Goal: Task Accomplishment & Management: Manage account settings

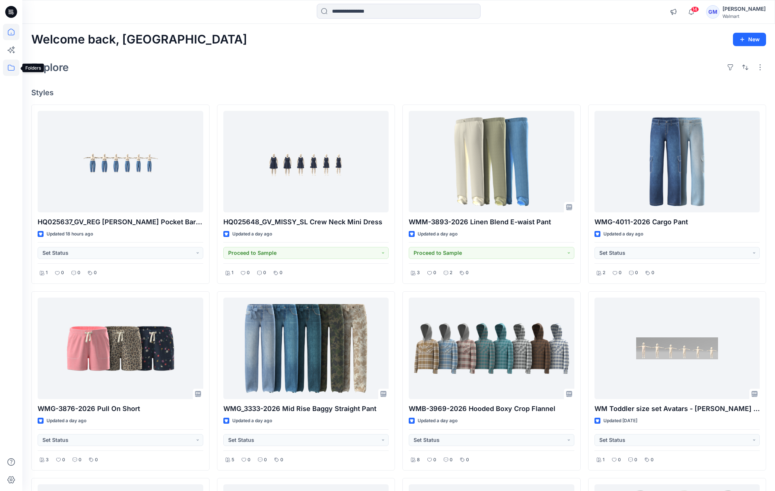
click at [10, 66] on icon at bounding box center [11, 68] width 16 height 16
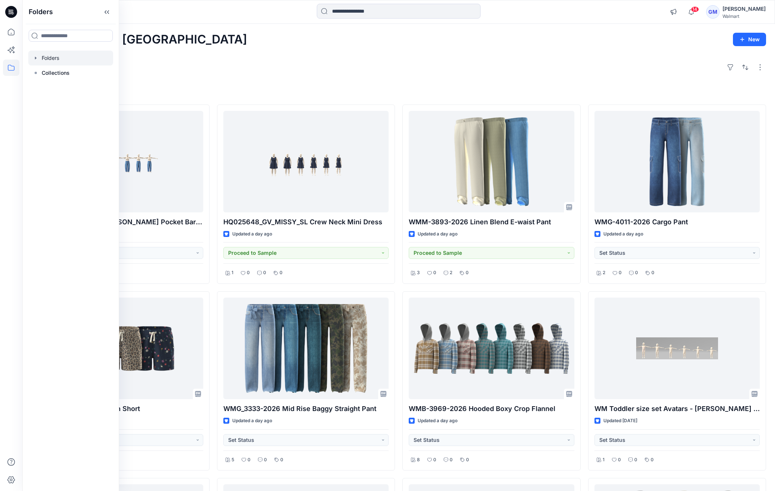
click at [52, 57] on div at bounding box center [70, 58] width 85 height 15
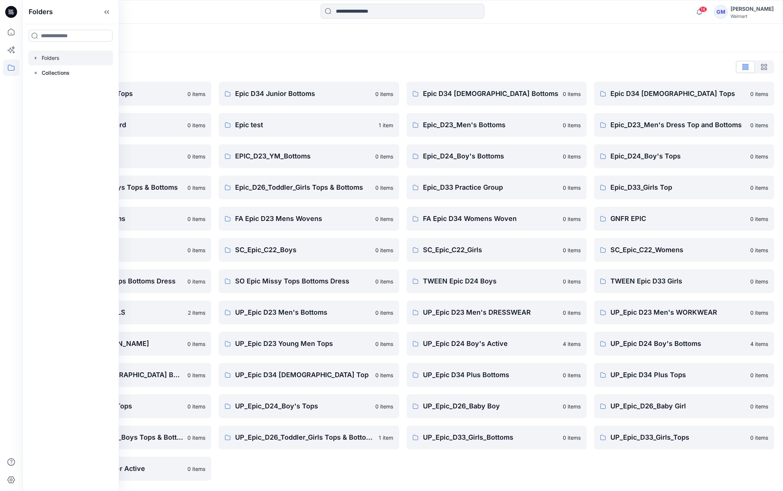
click at [320, 469] on div "Epic D34 Junior Bottoms 0 items Epic test 1 item EPIC_D23_YM_Bottoms 0 items Ep…" at bounding box center [309, 281] width 180 height 399
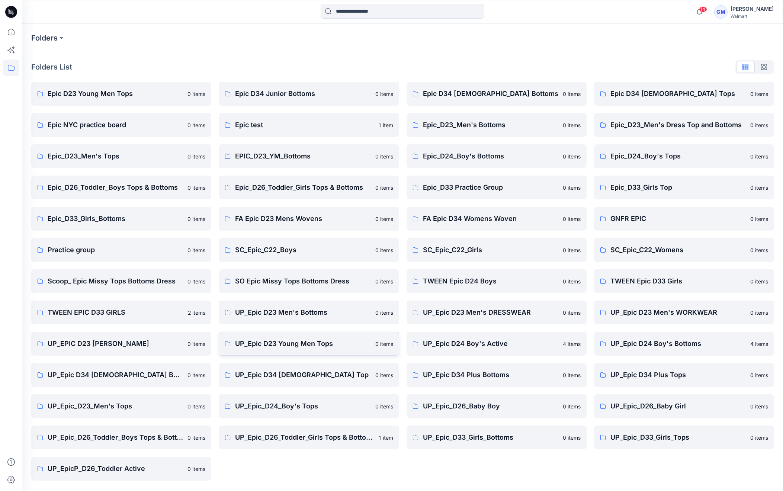
click at [310, 349] on link "UP_Epic D23 Young Men Tops 0 items" at bounding box center [309, 344] width 180 height 24
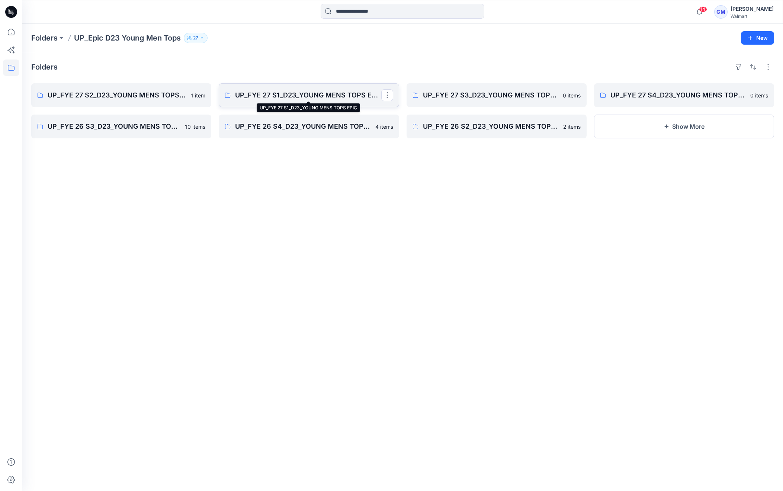
click at [279, 94] on p "UP_FYE 27 S1_D23_YOUNG MENS TOPS EPIC" at bounding box center [308, 95] width 146 height 10
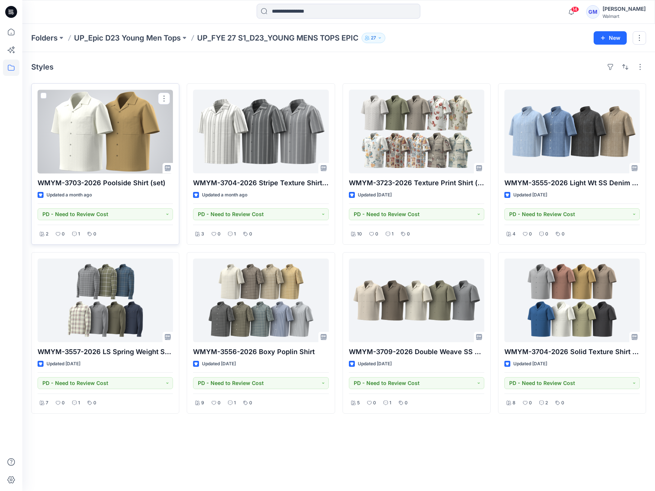
click at [145, 135] on div at bounding box center [105, 132] width 135 height 84
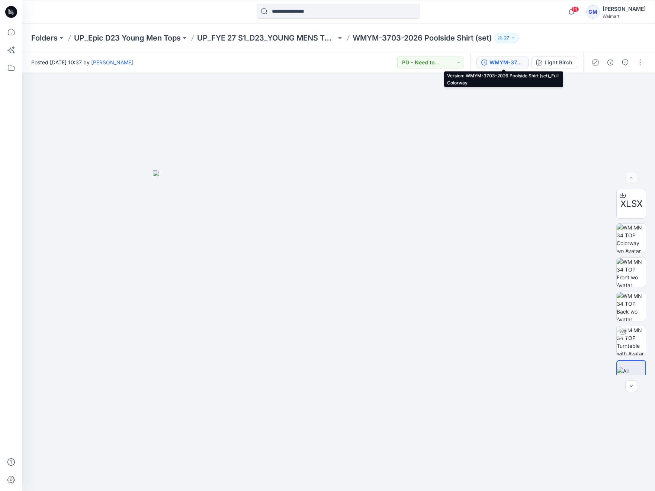
click at [513, 63] on div "WMYM-3703-2026 Poolside Shirt (set)_Full Colorway" at bounding box center [507, 62] width 34 height 8
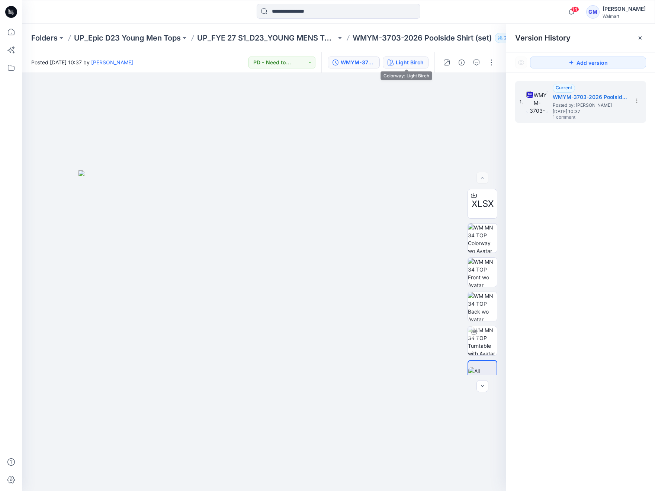
click at [412, 63] on div "Light Birch" at bounding box center [410, 62] width 28 height 8
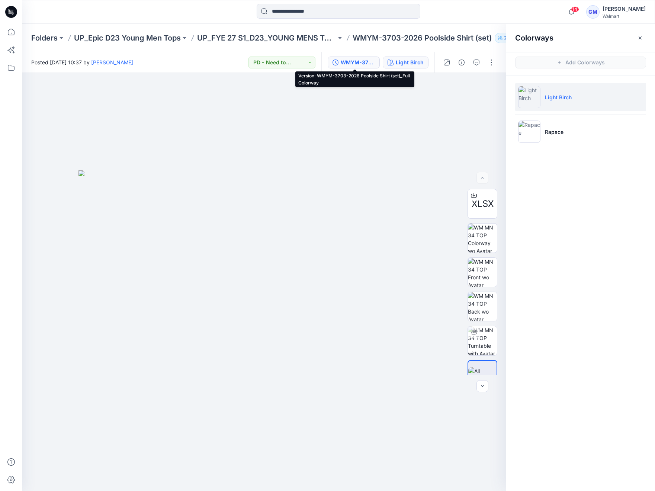
click at [369, 61] on div "WMYM-3703-2026 Poolside Shirt (set)_Full Colorway" at bounding box center [358, 62] width 34 height 8
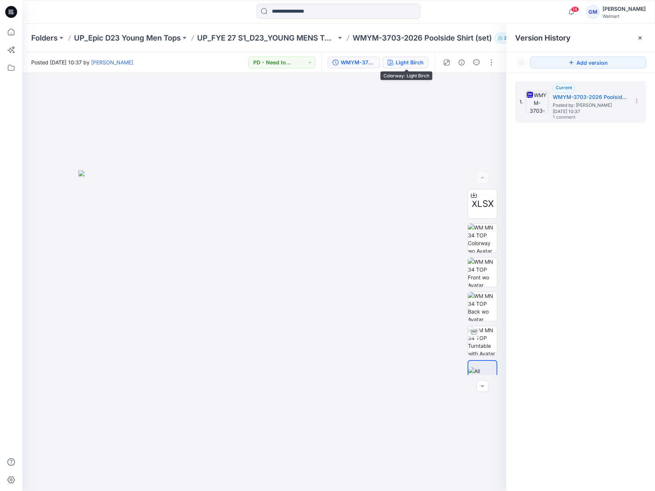
click at [412, 61] on div "Light Birch" at bounding box center [410, 62] width 28 height 8
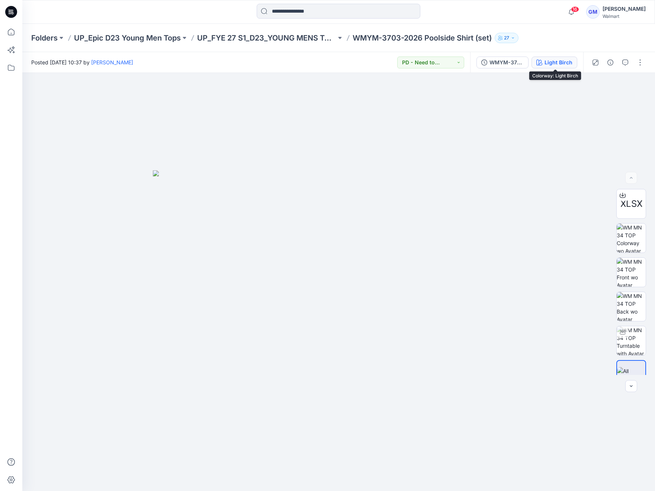
click at [546, 61] on div "Light Birch" at bounding box center [559, 62] width 28 height 8
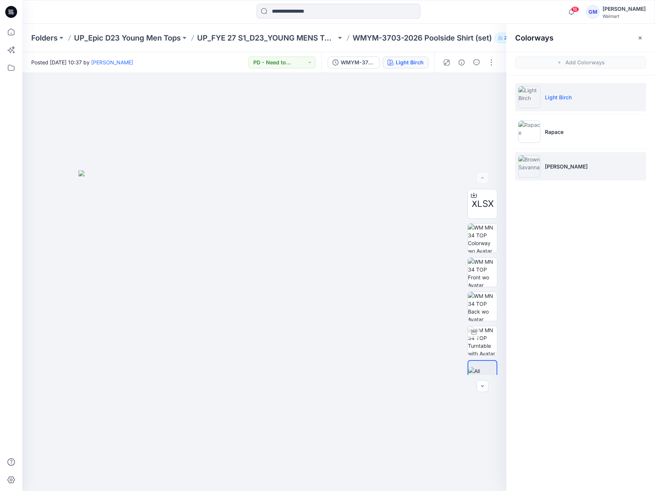
click at [573, 166] on p "Brown Savanna" at bounding box center [566, 167] width 43 height 8
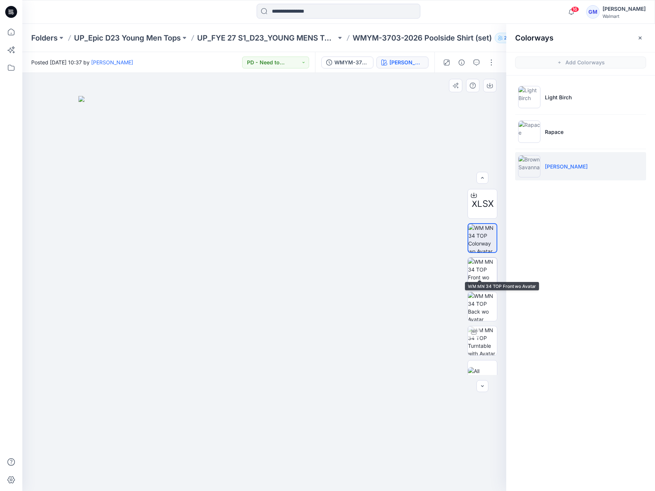
scroll to position [15, 0]
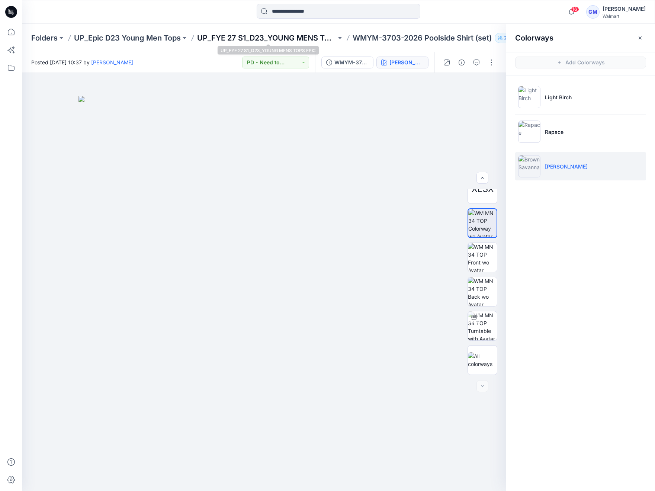
click at [309, 38] on p "UP_FYE 27 S1_D23_YOUNG MENS TOPS EPIC" at bounding box center [266, 38] width 139 height 10
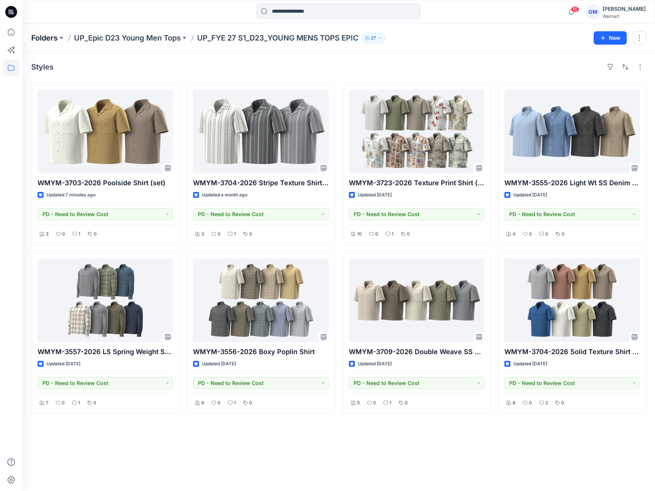
click at [45, 38] on p "Folders" at bounding box center [44, 38] width 26 height 10
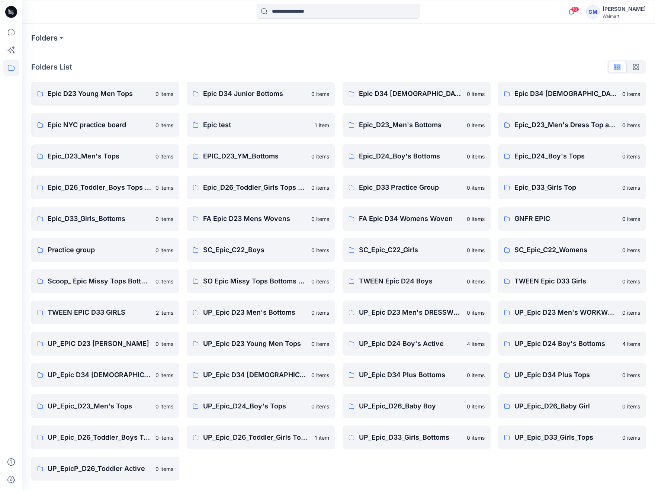
click at [274, 471] on div "Epic D34 Junior Bottoms 0 items Epic test 1 item EPIC_D23_YM_Bottoms 0 items Ep…" at bounding box center [261, 281] width 148 height 399
click at [122, 347] on p "UP_EPIC D23 [PERSON_NAME]" at bounding box center [99, 344] width 103 height 10
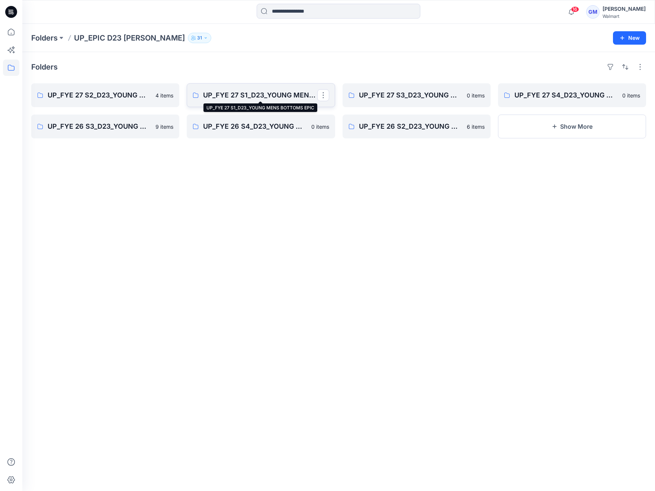
click at [238, 93] on p "UP_FYE 27 S1_D23_YOUNG MENS BOTTOMS EPIC" at bounding box center [260, 95] width 114 height 10
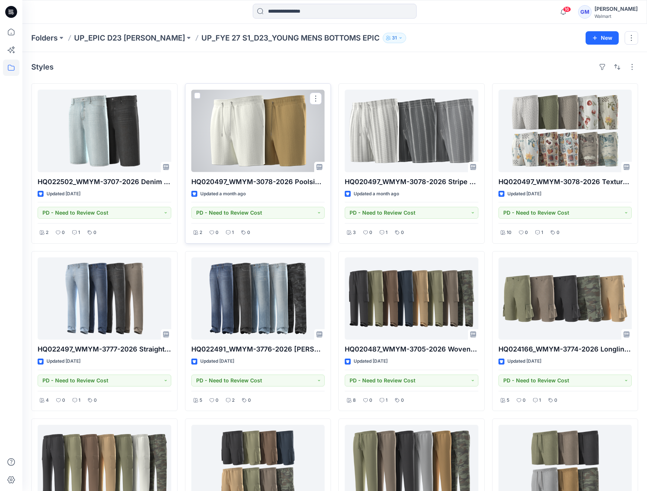
click at [263, 125] on div at bounding box center [258, 131] width 134 height 83
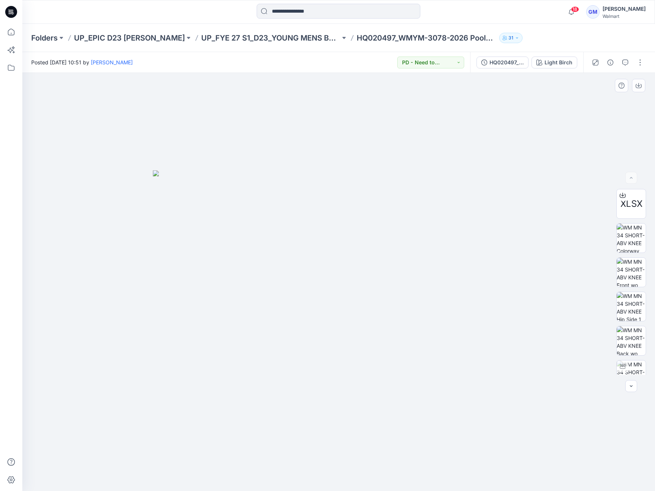
click at [435, 286] on img at bounding box center [339, 330] width 372 height 321
click at [515, 64] on div "HQ020497_WMYM-3078-2026 Poolside Short (set) Inseam 6"_Full Colorway" at bounding box center [507, 62] width 34 height 8
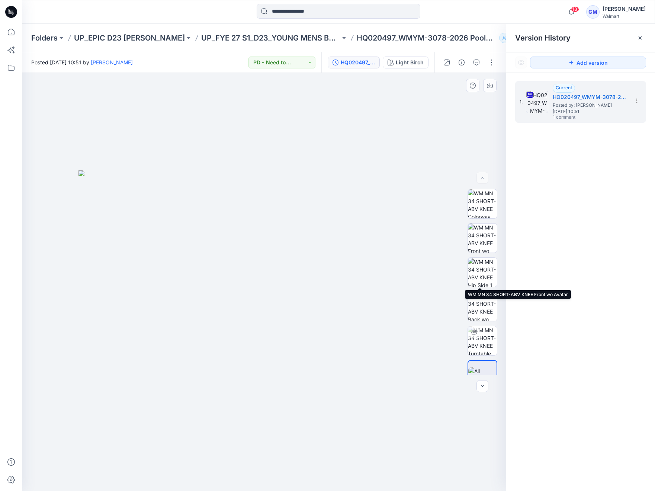
scroll to position [49, 0]
click at [30, 171] on div at bounding box center [264, 282] width 484 height 418
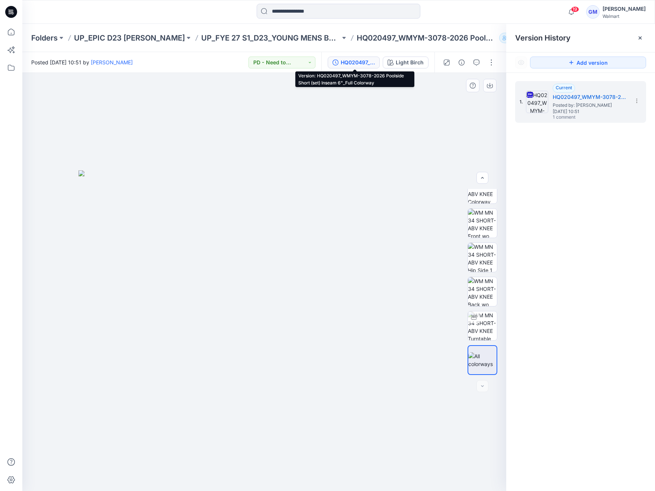
click at [362, 340] on img at bounding box center [265, 330] width 372 height 321
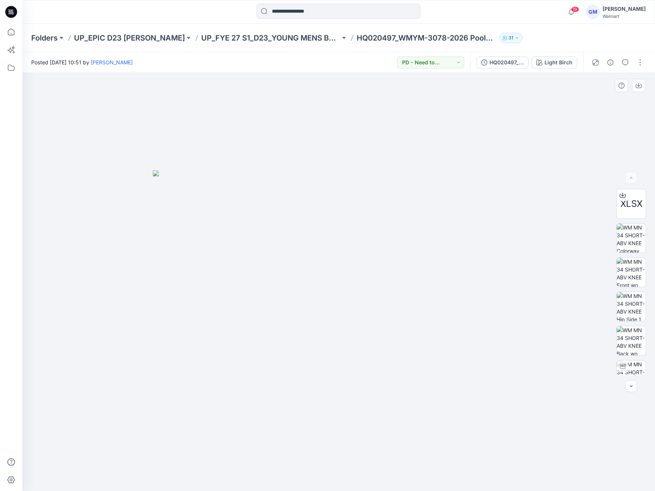
click at [44, 321] on div at bounding box center [338, 282] width 633 height 418
click at [641, 66] on button "button" at bounding box center [640, 63] width 12 height 12
click at [601, 100] on button "Edit" at bounding box center [609, 101] width 68 height 14
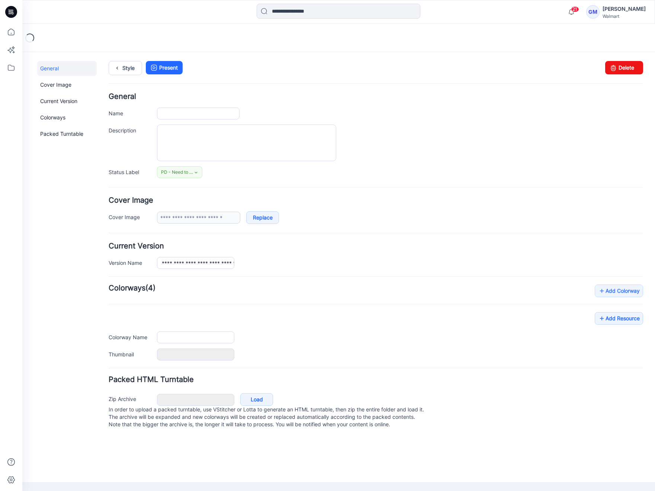
type input "**********"
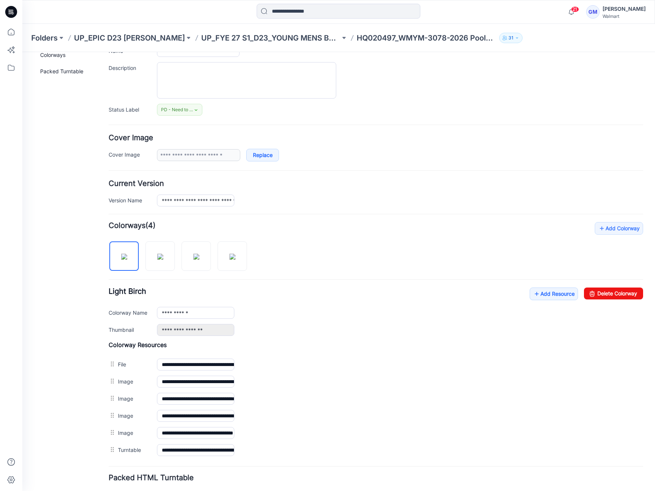
scroll to position [112, 0]
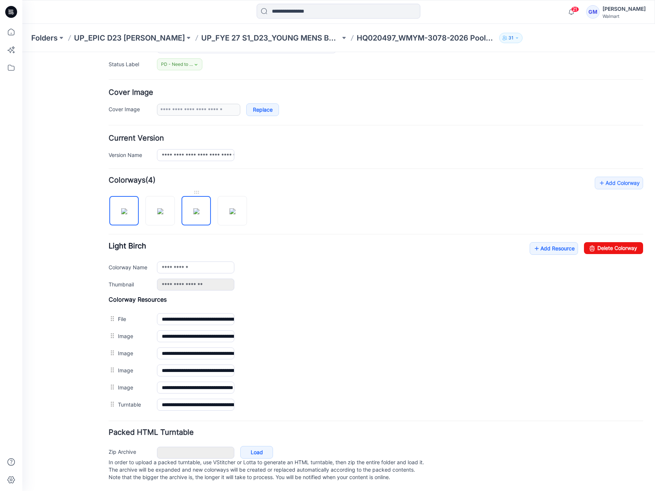
click at [197, 208] on img at bounding box center [197, 211] width 6 height 6
click at [601, 244] on link "Delete Colorway" at bounding box center [613, 248] width 59 height 12
click at [199, 208] on img at bounding box center [197, 211] width 6 height 6
click at [121, 208] on img at bounding box center [124, 211] width 6 height 6
click at [157, 208] on img at bounding box center [160, 211] width 6 height 6
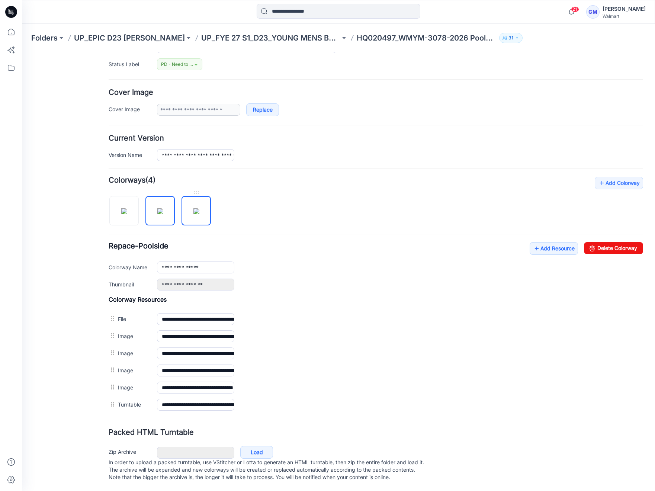
click at [198, 208] on img at bounding box center [197, 211] width 6 height 6
click at [124, 208] on img at bounding box center [124, 211] width 6 height 6
click at [160, 208] on img at bounding box center [160, 211] width 6 height 6
click at [127, 213] on img at bounding box center [124, 211] width 6 height 6
type input "**********"
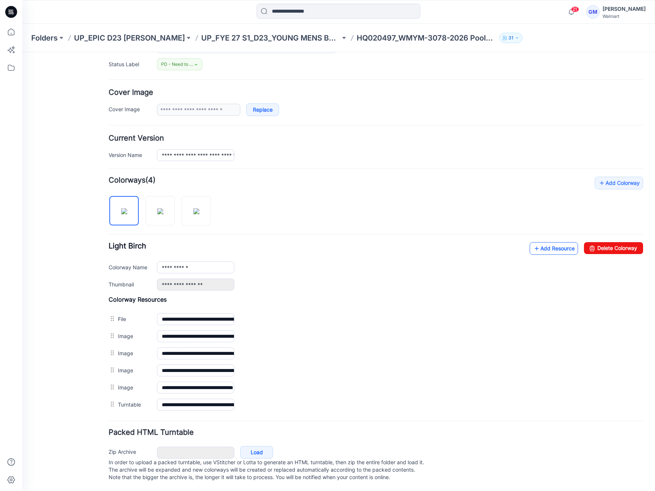
click at [546, 247] on link "Add Resource" at bounding box center [554, 248] width 48 height 13
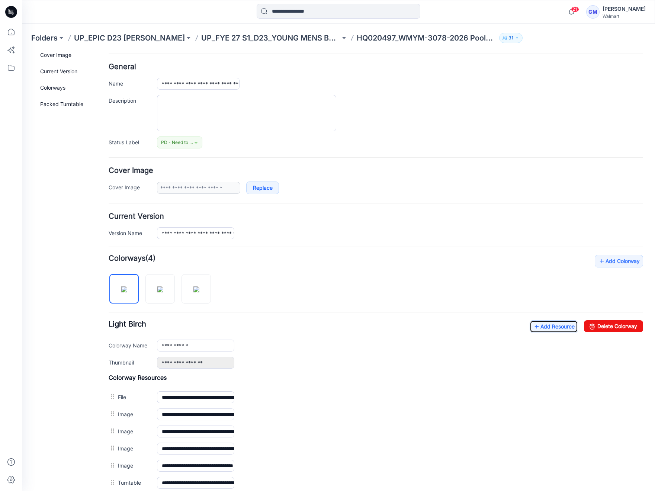
scroll to position [0, 0]
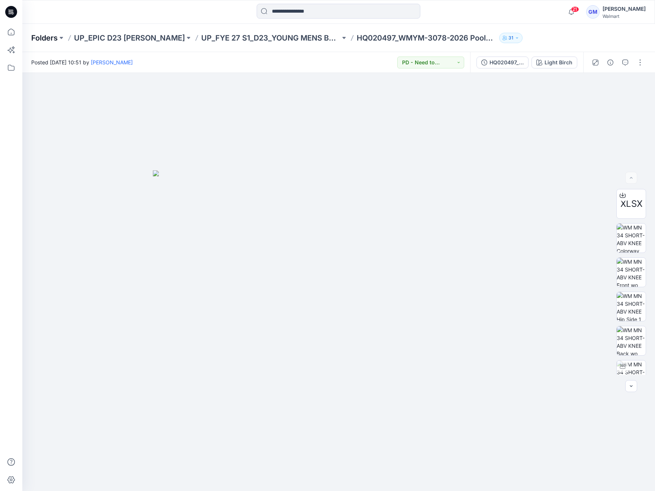
click at [48, 36] on p "Folders" at bounding box center [44, 38] width 26 height 10
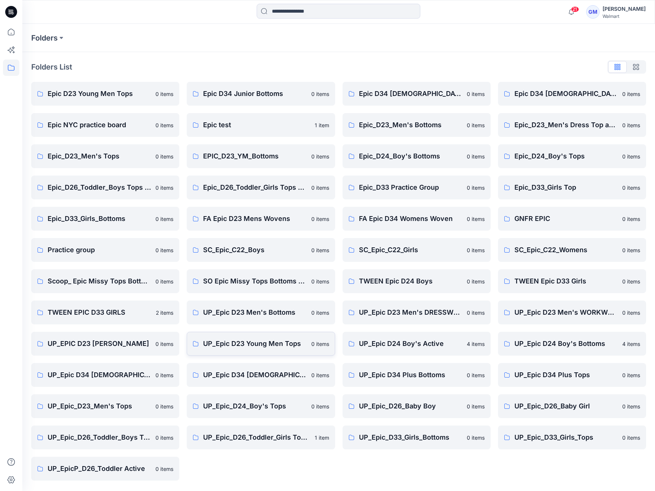
click at [237, 339] on p "UP_Epic D23 Young Men Tops" at bounding box center [254, 344] width 103 height 10
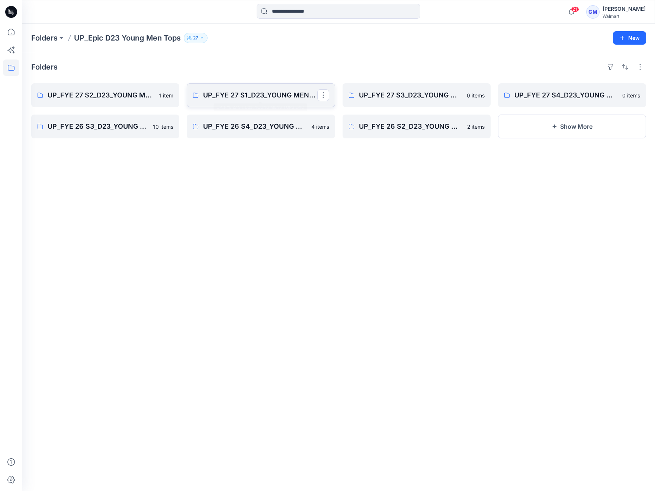
click at [244, 90] on p "UP_FYE 27 S1_D23_YOUNG MENS TOPS EPIC" at bounding box center [260, 95] width 114 height 10
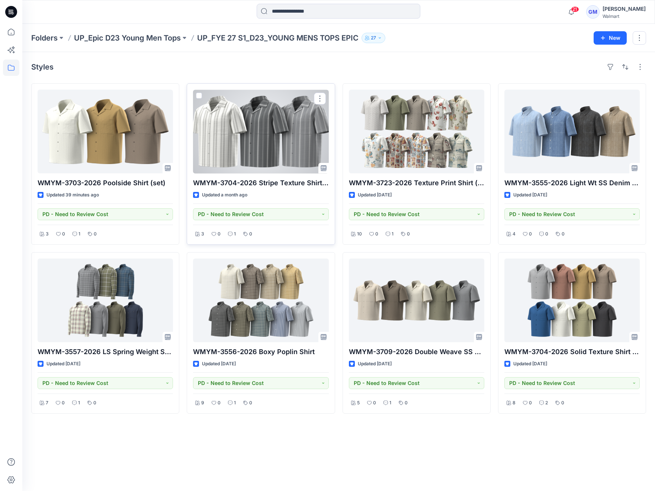
click at [287, 150] on div at bounding box center [260, 132] width 135 height 84
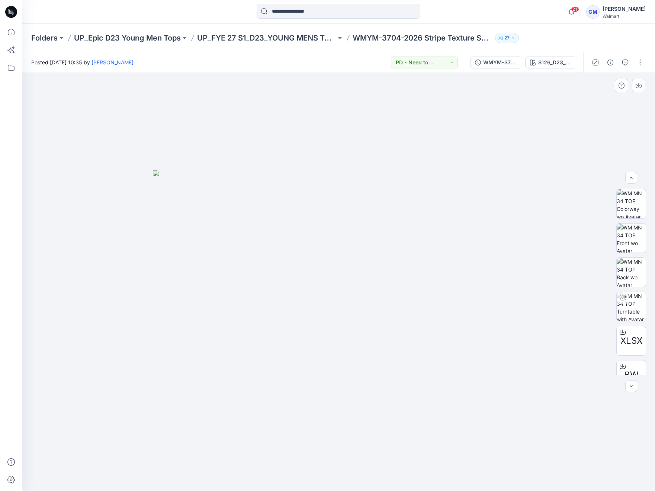
scroll to position [49, 0]
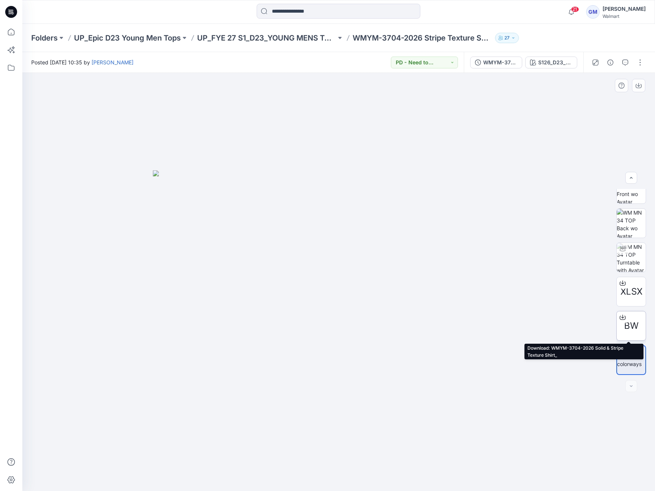
click at [630, 322] on span "BW" at bounding box center [631, 325] width 15 height 13
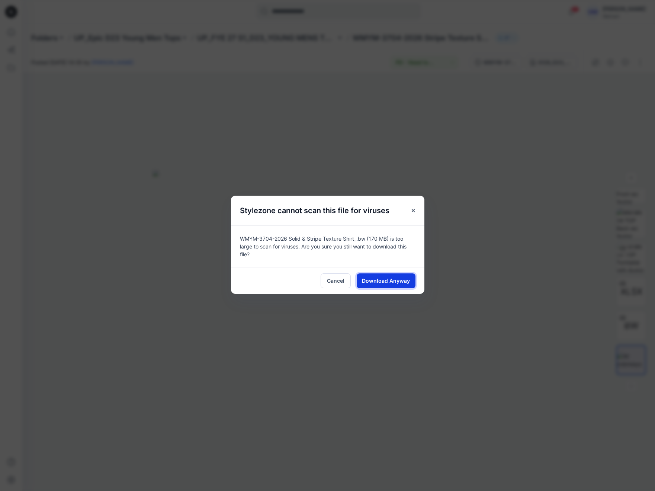
click at [385, 281] on span "Download Anyway" at bounding box center [386, 281] width 48 height 8
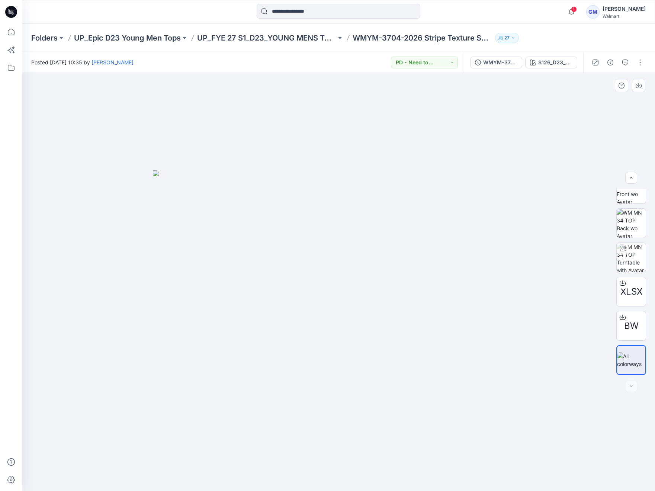
click at [502, 460] on div at bounding box center [338, 282] width 633 height 418
click at [303, 307] on img at bounding box center [339, 330] width 372 height 321
click at [393, 215] on img at bounding box center [339, 330] width 372 height 321
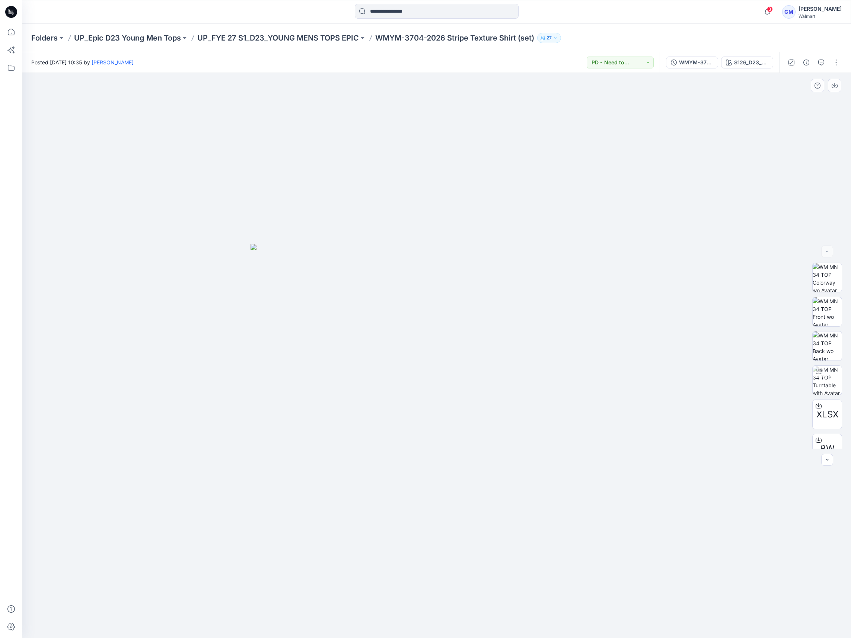
click at [584, 352] on img at bounding box center [436, 441] width 372 height 394
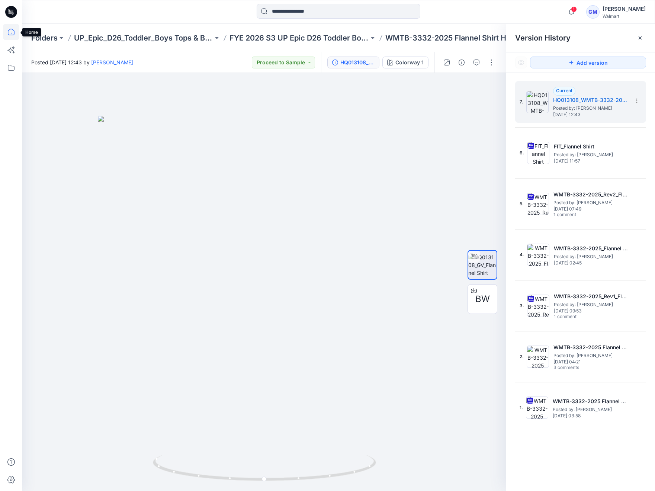
click at [8, 31] on icon at bounding box center [11, 32] width 7 height 7
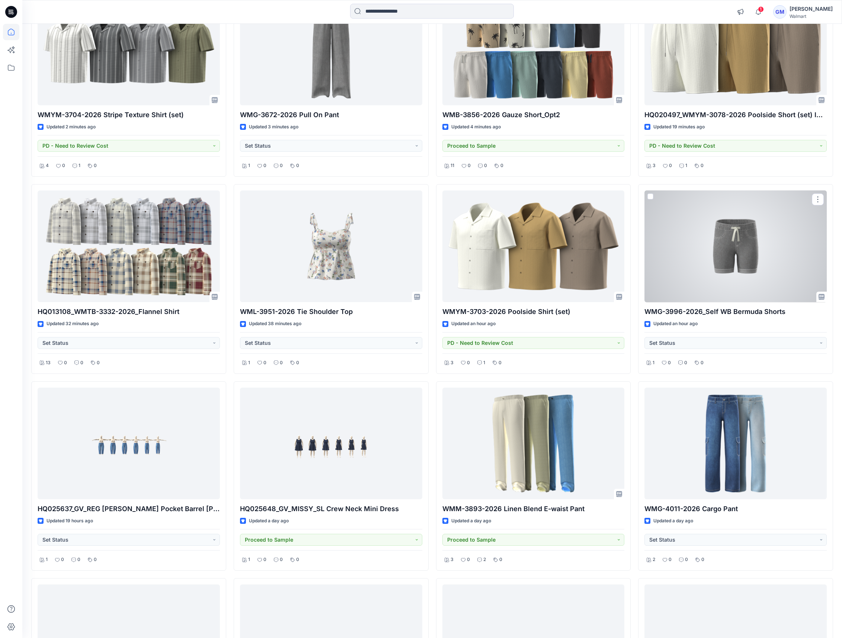
scroll to position [30, 0]
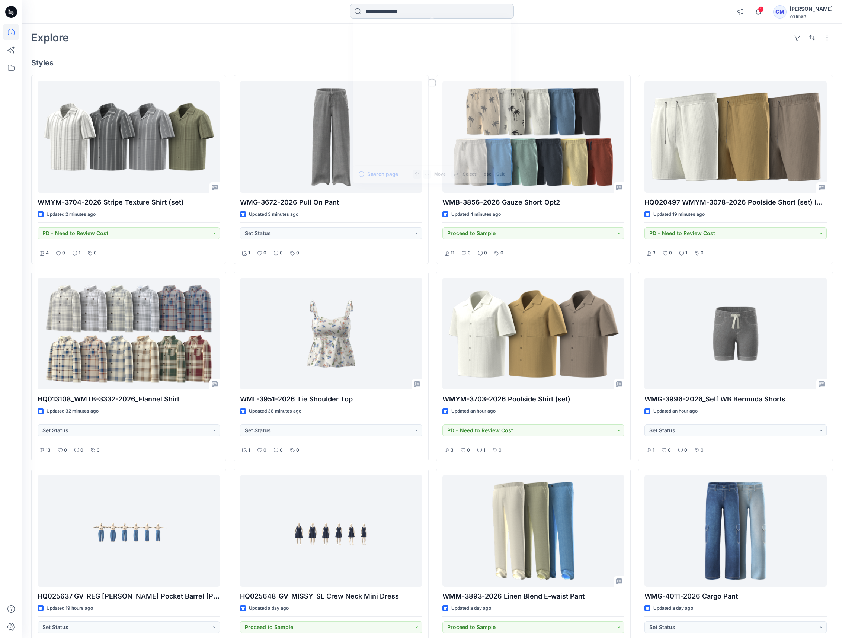
click at [461, 15] on input at bounding box center [432, 11] width 164 height 15
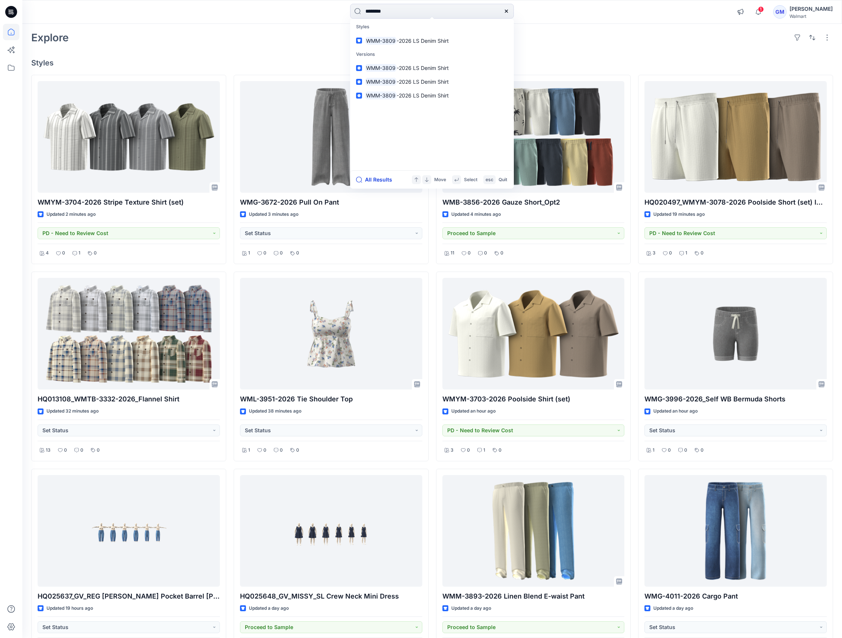
type input "********"
click at [381, 179] on button "All Results" at bounding box center [376, 179] width 41 height 9
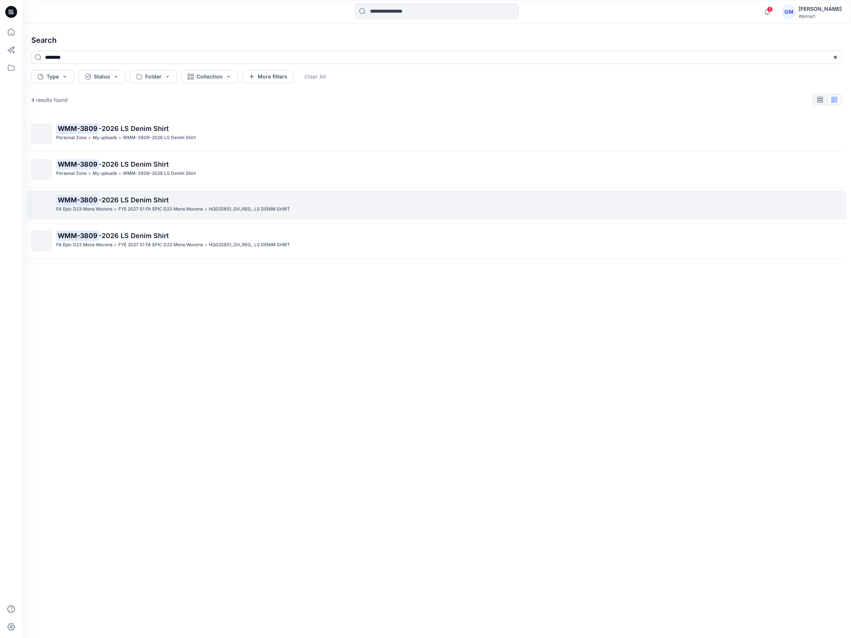
click at [140, 199] on span "-2026 LS Denim Shirt" at bounding box center [134, 200] width 70 height 8
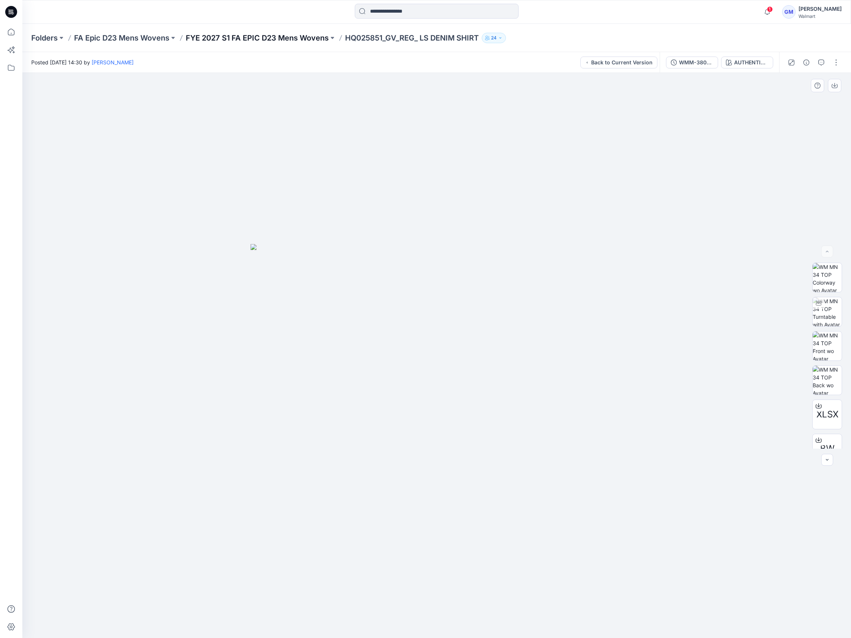
click at [279, 38] on p "FYE 2027 S1 FA EPIC D23 Mens Wovens" at bounding box center [257, 38] width 143 height 10
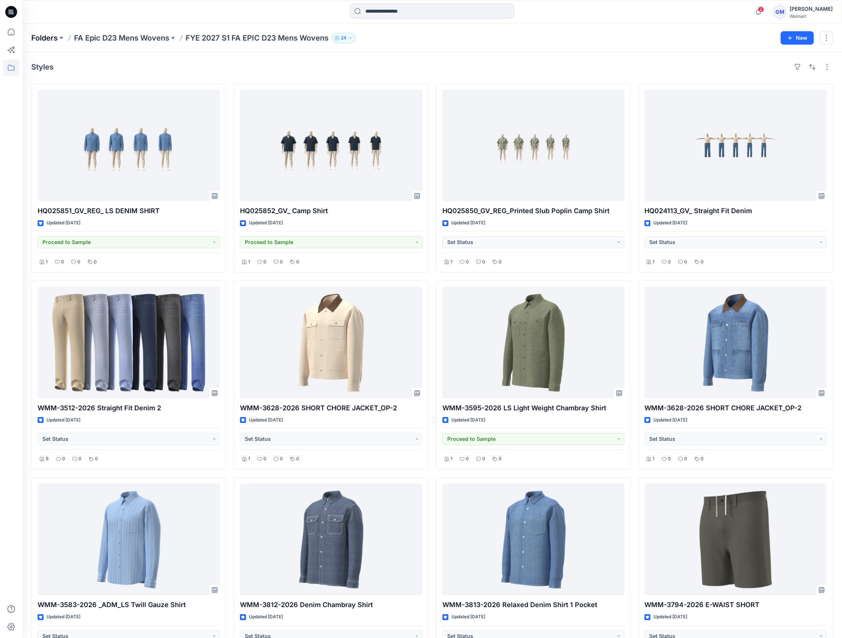
click at [45, 38] on p "Folders" at bounding box center [44, 38] width 26 height 10
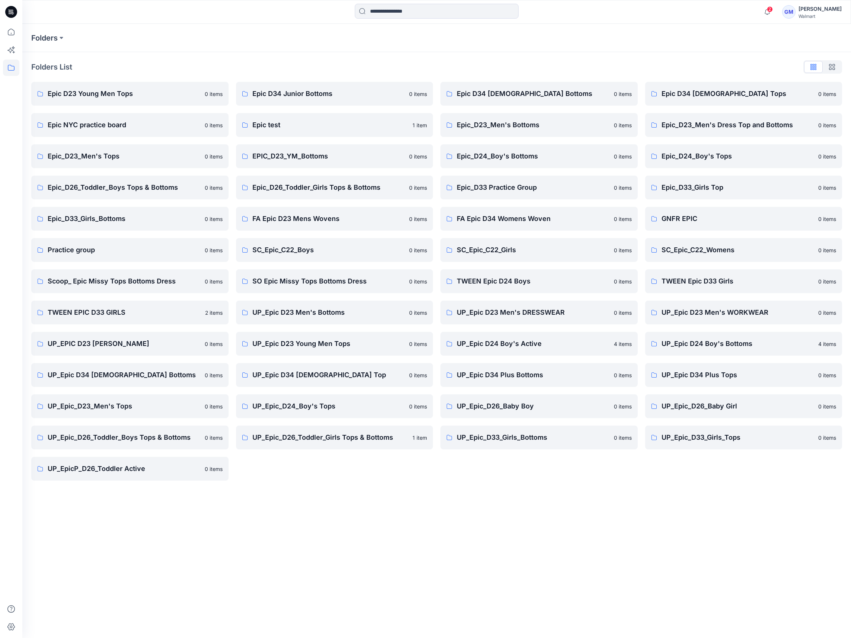
click at [10, 491] on div at bounding box center [11, 331] width 16 height 614
click at [372, 217] on p "FA Epic D23 Mens Wovens" at bounding box center [328, 219] width 153 height 10
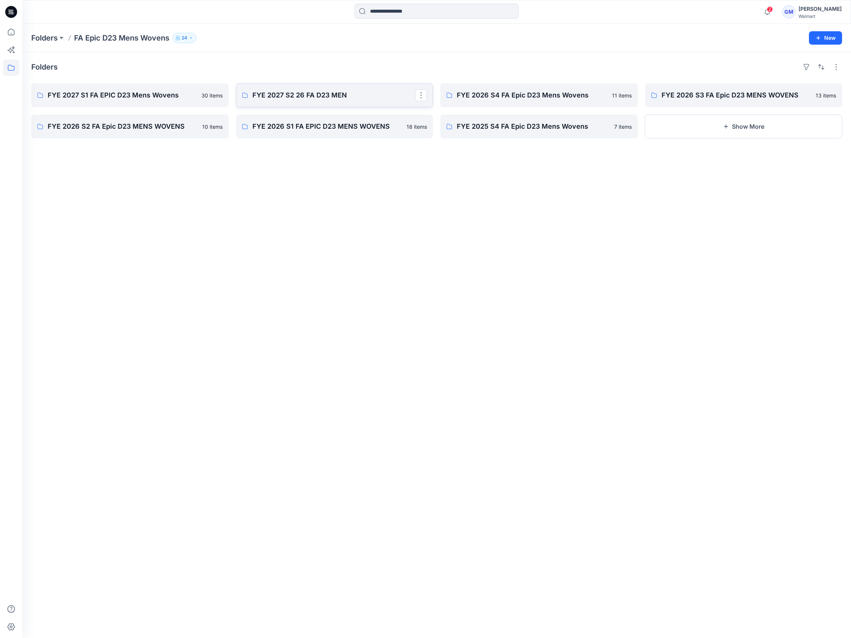
click at [278, 96] on p "FYE 2027 S2 26 FA D23 MEN" at bounding box center [333, 95] width 163 height 10
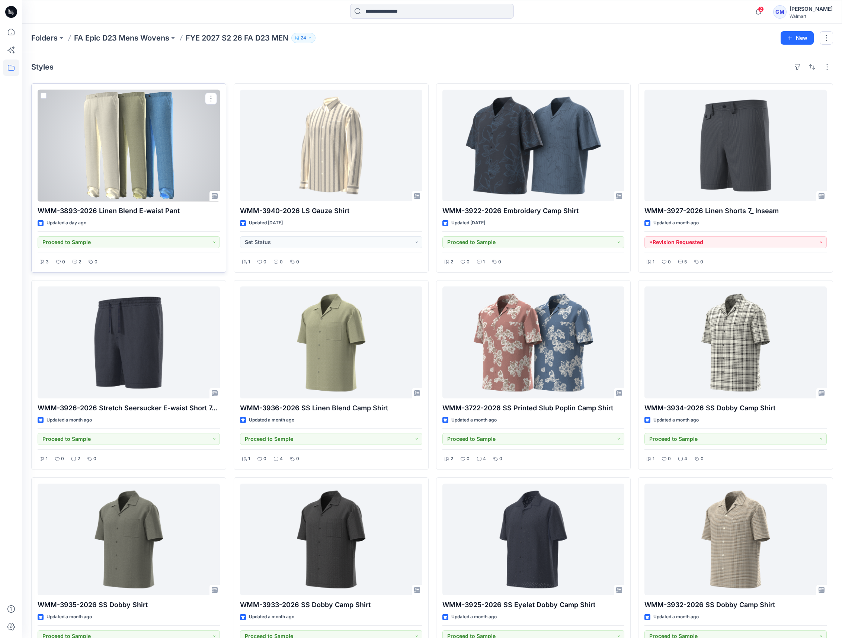
click at [174, 154] on div at bounding box center [129, 146] width 182 height 112
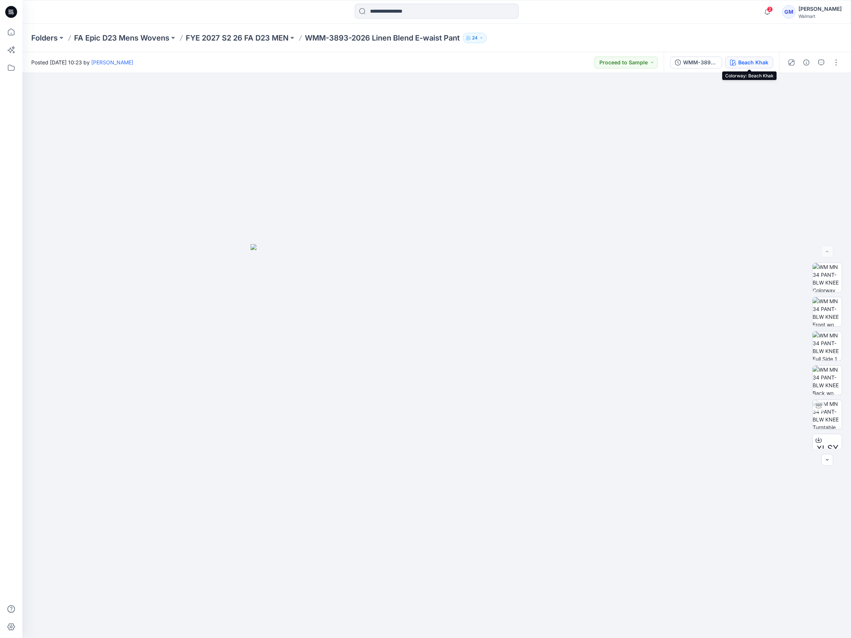
click at [655, 61] on div "Beach Khak" at bounding box center [753, 62] width 30 height 8
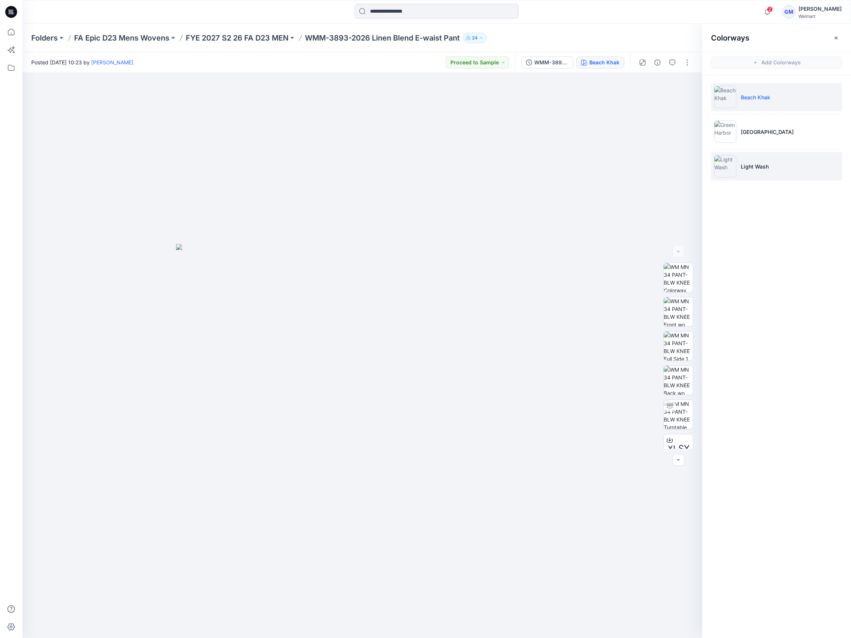
click at [655, 168] on p "Light Wash" at bounding box center [755, 167] width 28 height 8
click at [655, 406] on img at bounding box center [678, 399] width 29 height 29
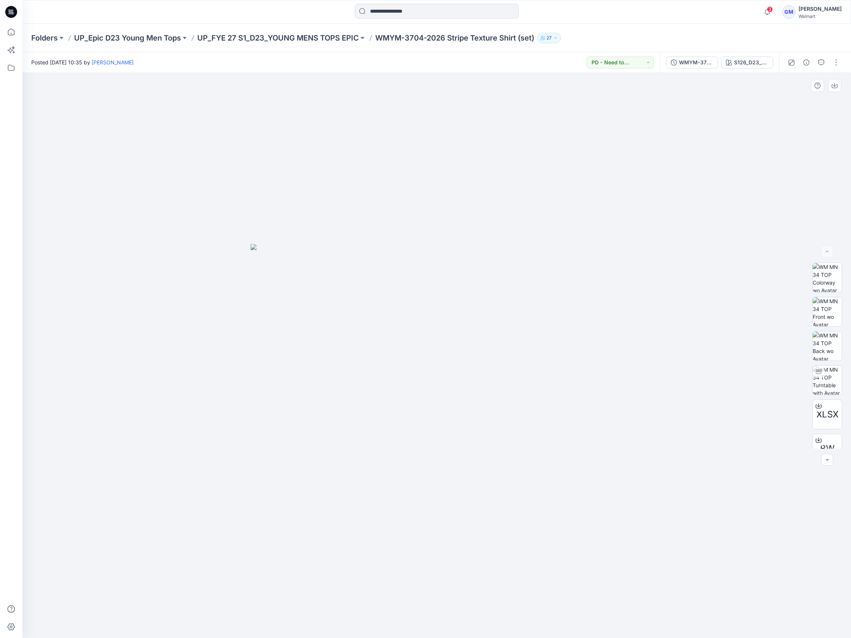
click at [607, 113] on div at bounding box center [436, 355] width 828 height 565
click at [837, 65] on button "button" at bounding box center [836, 63] width 12 height 12
click at [800, 101] on button "Edit" at bounding box center [804, 101] width 68 height 14
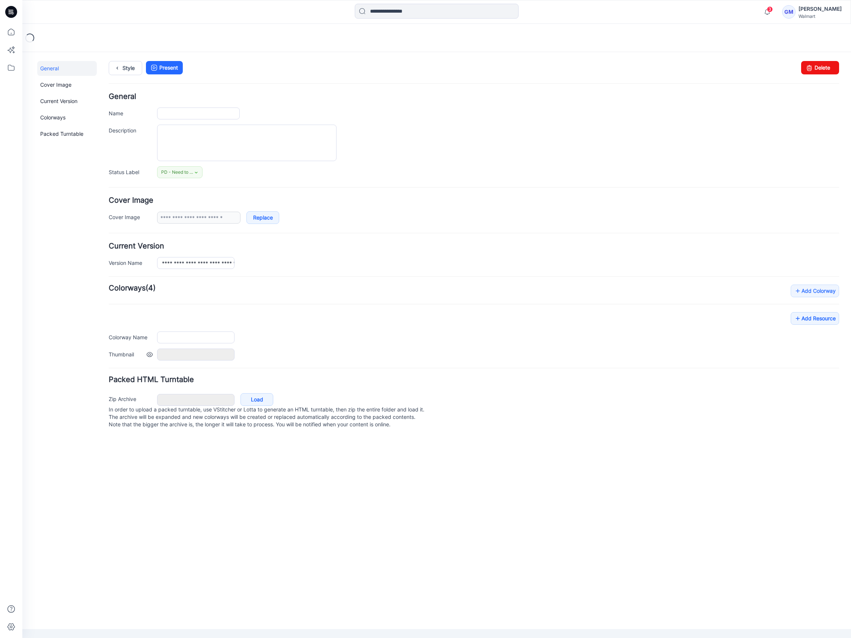
type input "**********"
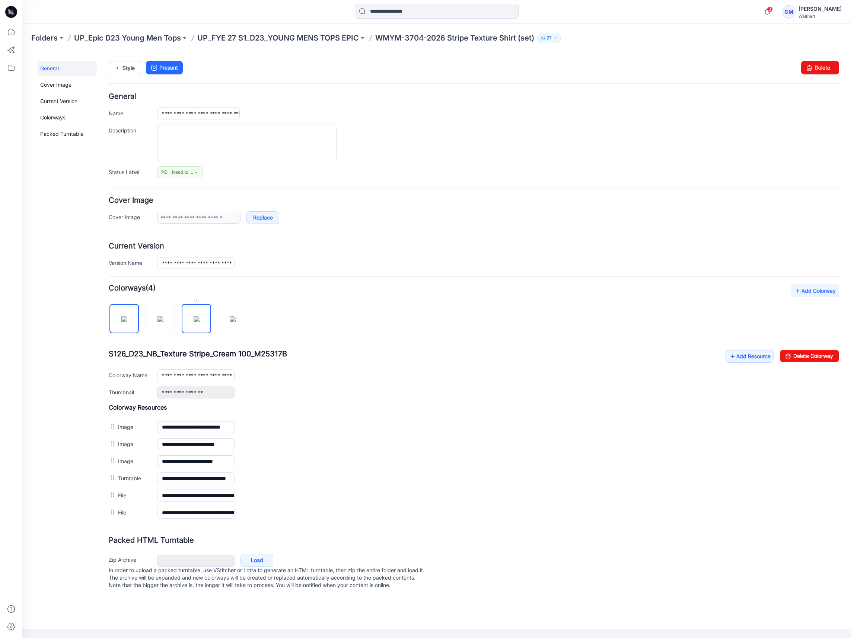
click at [196, 322] on img at bounding box center [197, 319] width 6 height 6
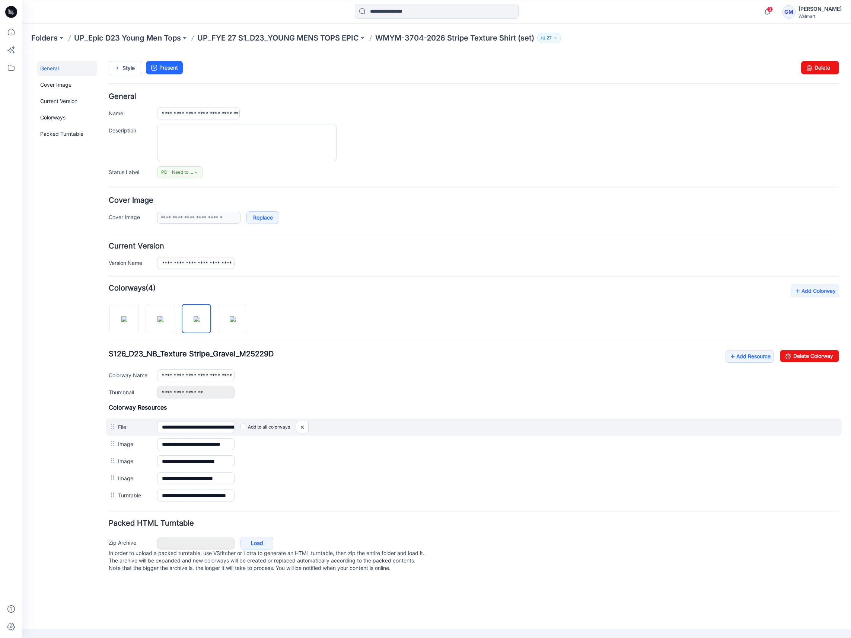
click at [530, 429] on div "Add to all colorways" at bounding box center [536, 427] width 604 height 12
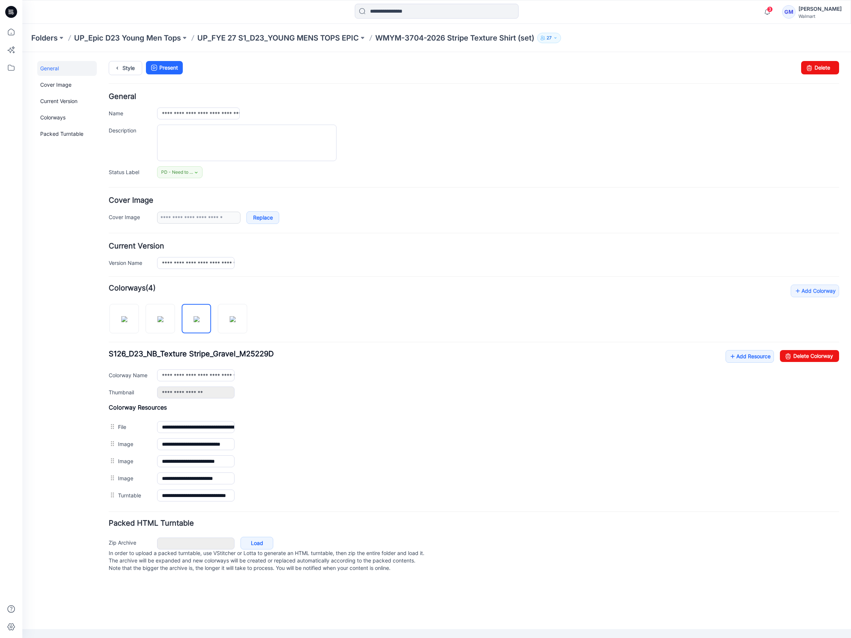
click at [620, 300] on div "**********" at bounding box center [474, 395] width 730 height 220
click at [837, 357] on link "Delete Colorway" at bounding box center [809, 356] width 59 height 12
type input "**********"
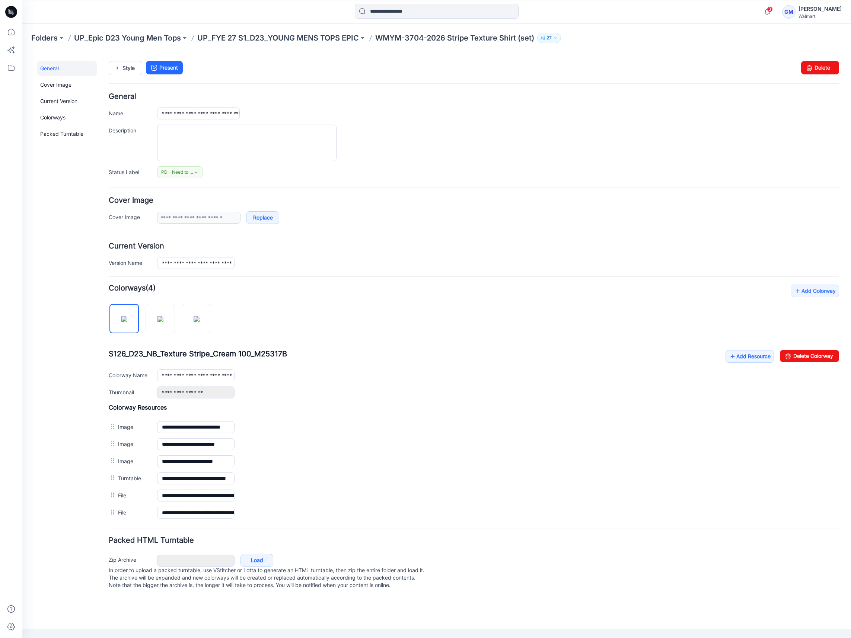
click at [53, 308] on div "General Cover Image Current Version Colorways Packed Turntable" at bounding box center [67, 330] width 60 height 538
click at [738, 361] on link "Add Resource" at bounding box center [749, 356] width 48 height 13
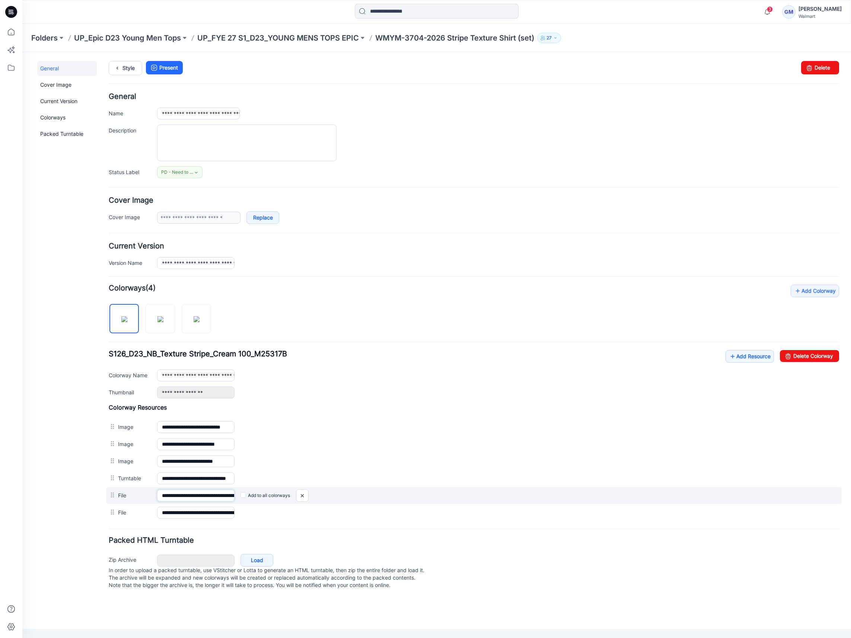
scroll to position [0, 115]
drag, startPoint x: 208, startPoint y: 492, endPoint x: 265, endPoint y: 492, distance: 56.6
click at [265, 492] on div "**********" at bounding box center [473, 495] width 735 height 17
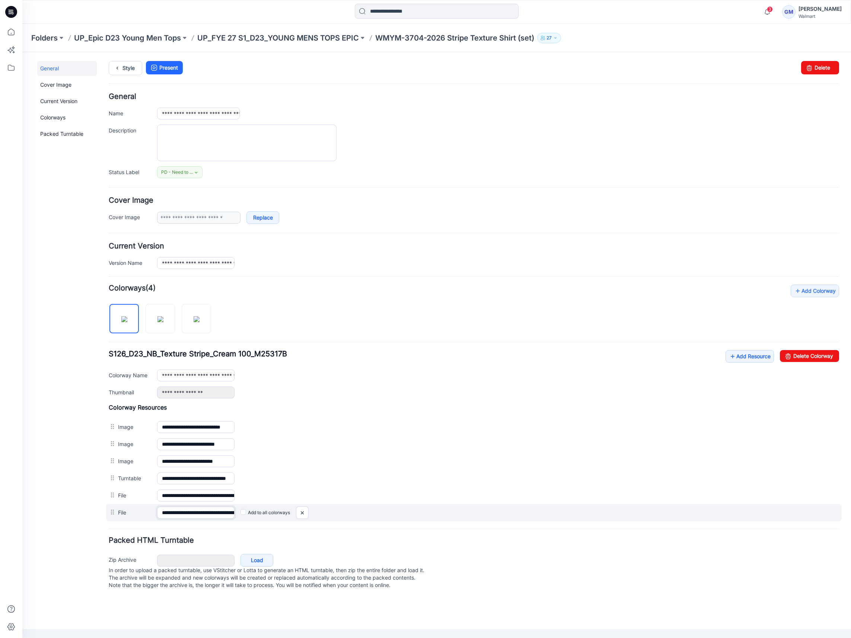
scroll to position [0, 45]
drag, startPoint x: 206, startPoint y: 512, endPoint x: 261, endPoint y: 512, distance: 55.4
click at [261, 512] on div "**********" at bounding box center [473, 512] width 735 height 17
click at [303, 512] on img at bounding box center [302, 513] width 12 height 12
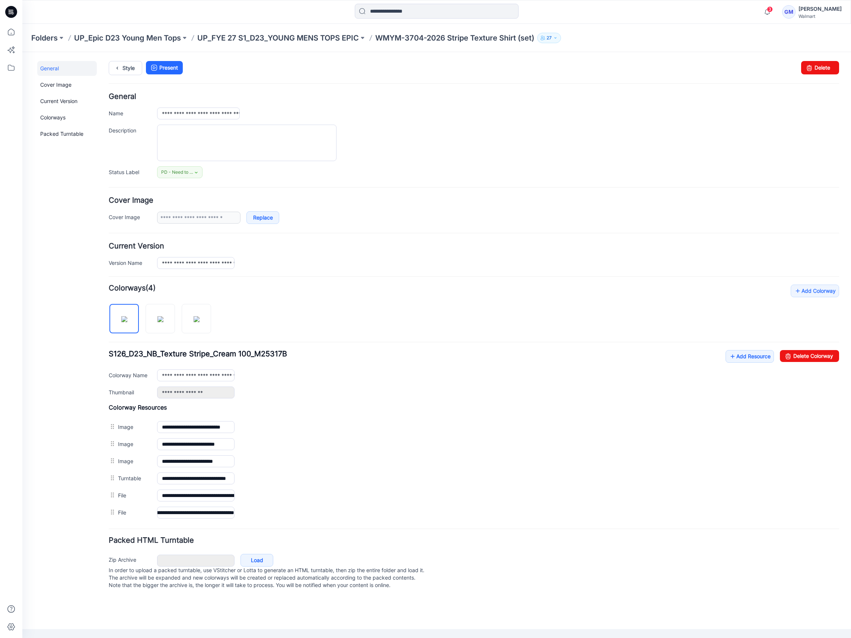
scroll to position [0, 0]
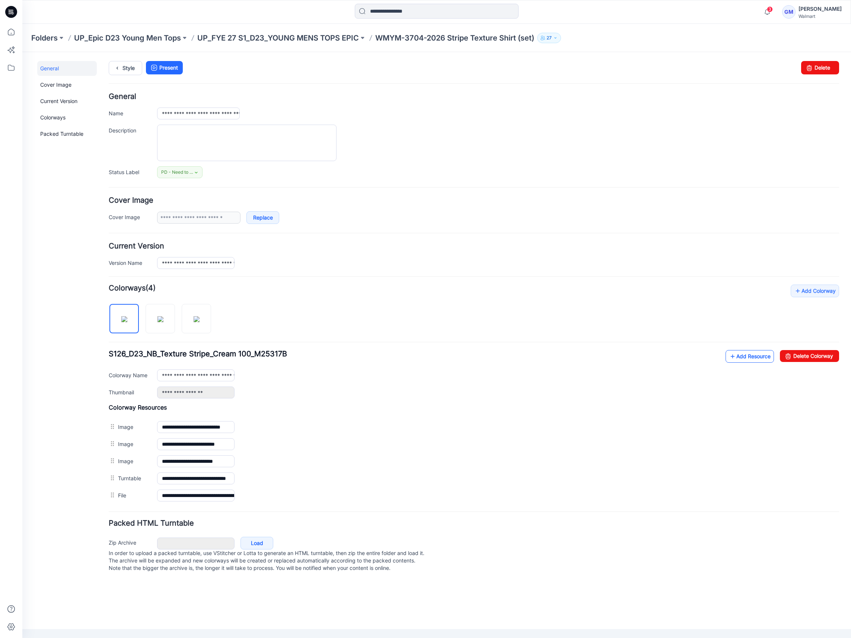
click at [743, 354] on link "Add Resource" at bounding box center [749, 356] width 48 height 13
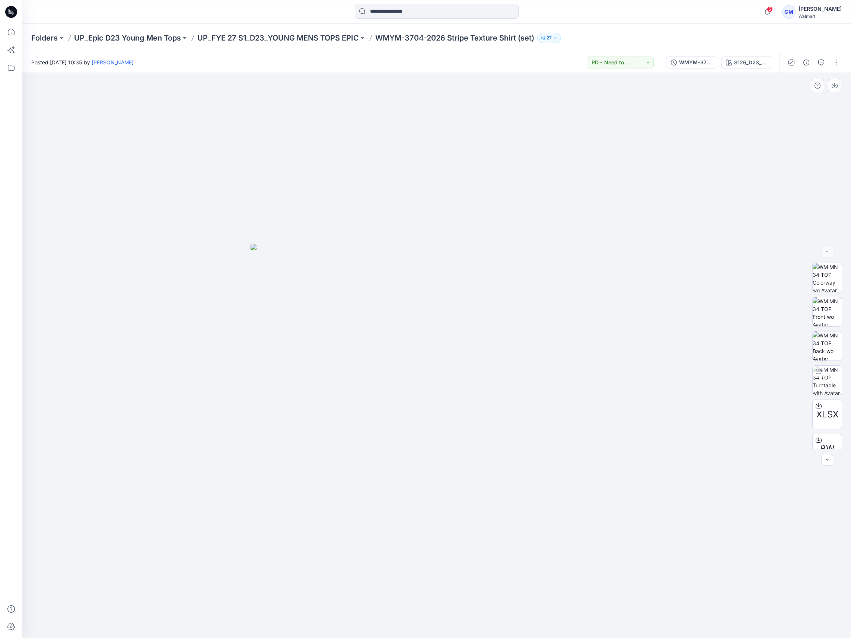
click at [322, 451] on img at bounding box center [436, 441] width 372 height 394
click at [511, 366] on img at bounding box center [436, 441] width 372 height 394
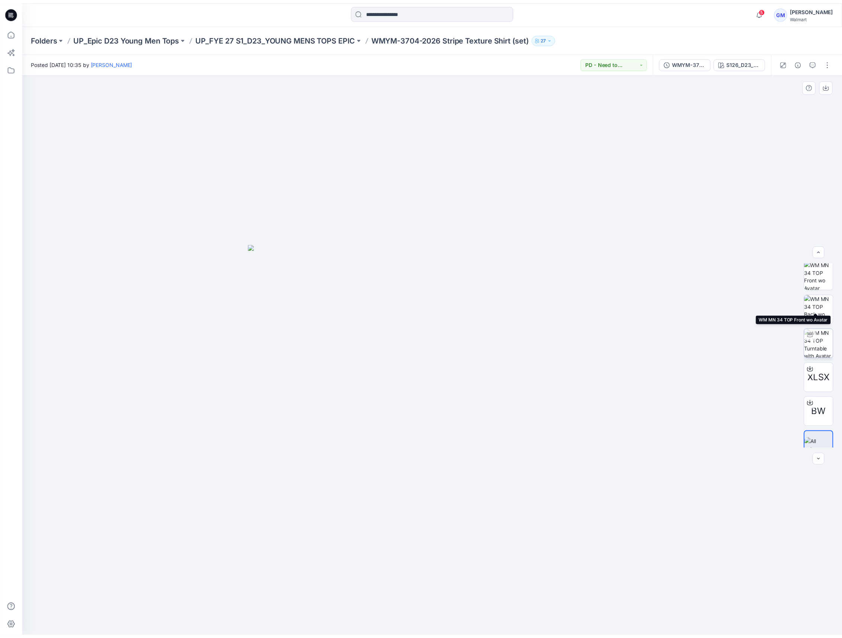
scroll to position [49, 0]
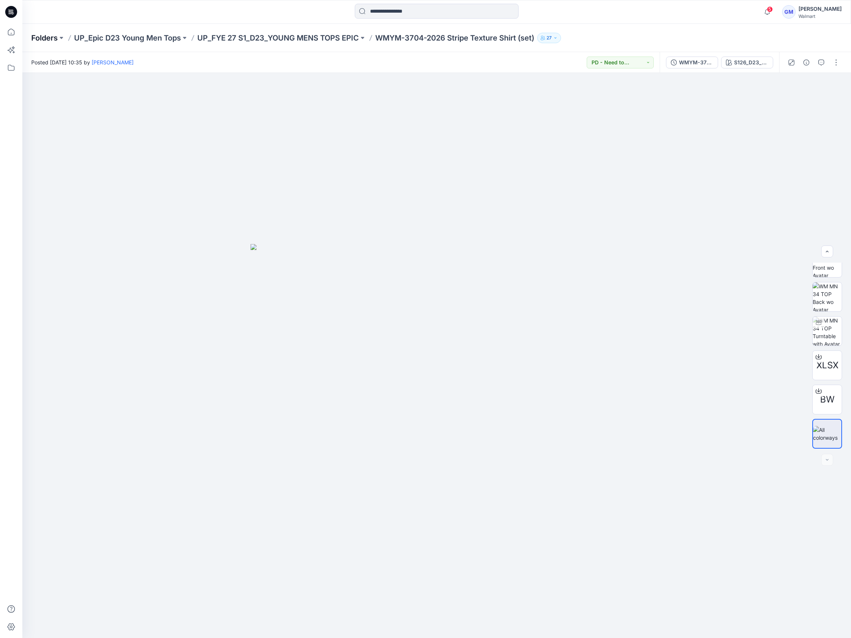
click at [36, 35] on p "Folders" at bounding box center [44, 38] width 26 height 10
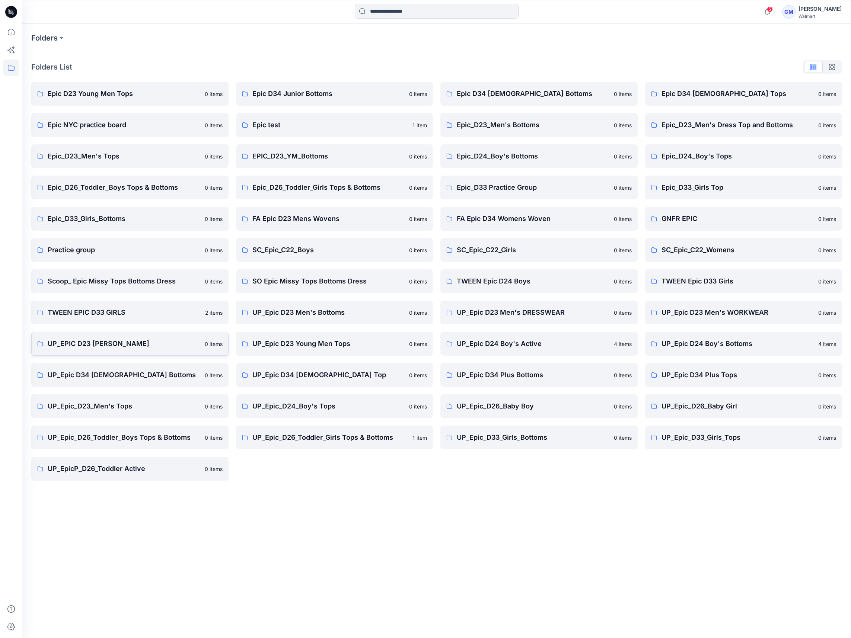
click at [164, 352] on link "UP_EPIC D23 [PERSON_NAME] 0 items" at bounding box center [129, 344] width 197 height 24
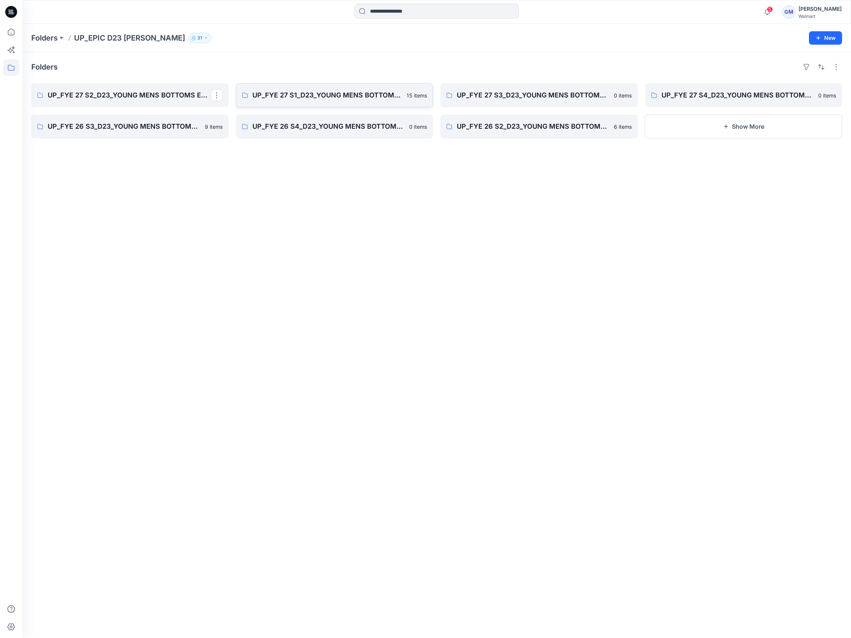
click at [301, 93] on p "UP_FYE 27 S1_D23_YOUNG MENS BOTTOMS EPIC" at bounding box center [327, 95] width 150 height 10
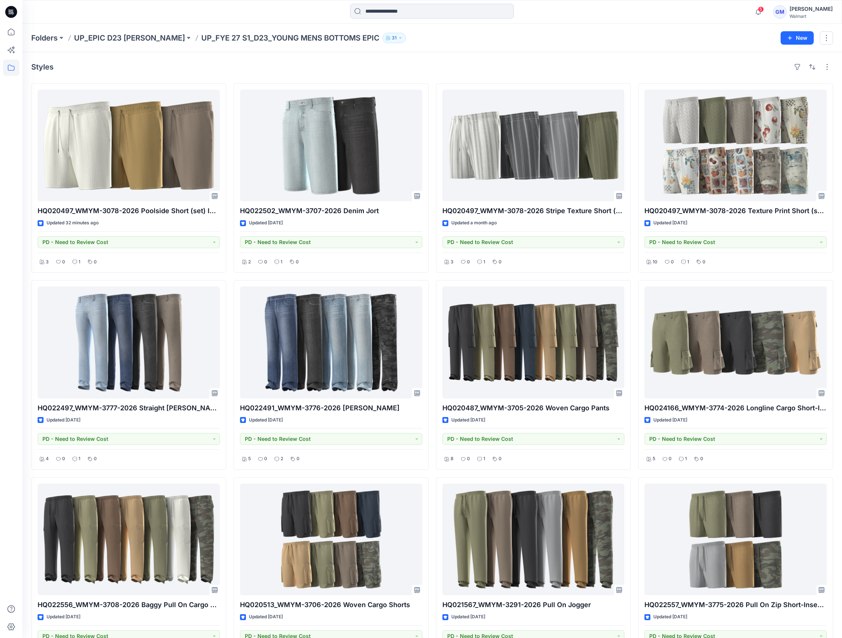
click at [373, 68] on div "Styles" at bounding box center [432, 67] width 802 height 12
click at [528, 68] on div "Styles" at bounding box center [432, 67] width 802 height 12
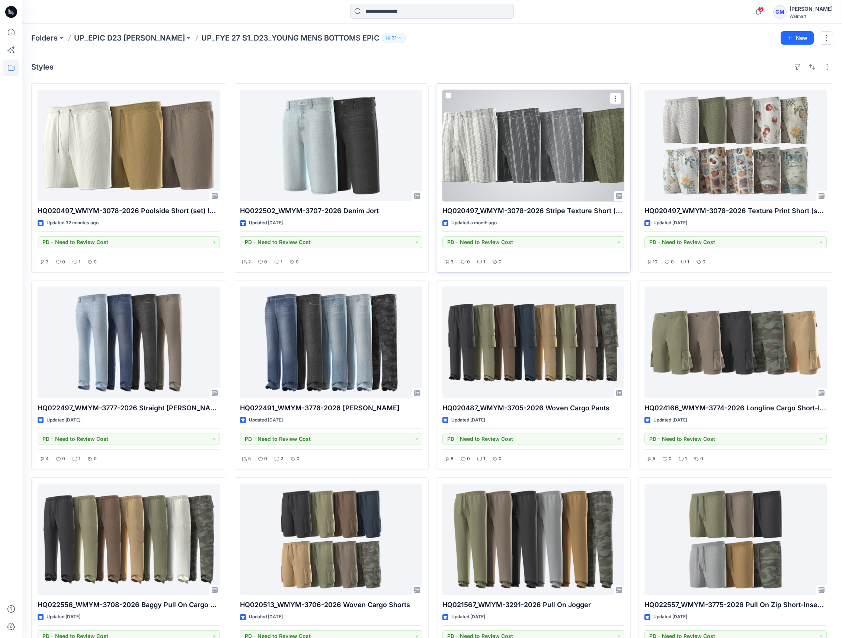
click at [574, 147] on div at bounding box center [533, 146] width 182 height 112
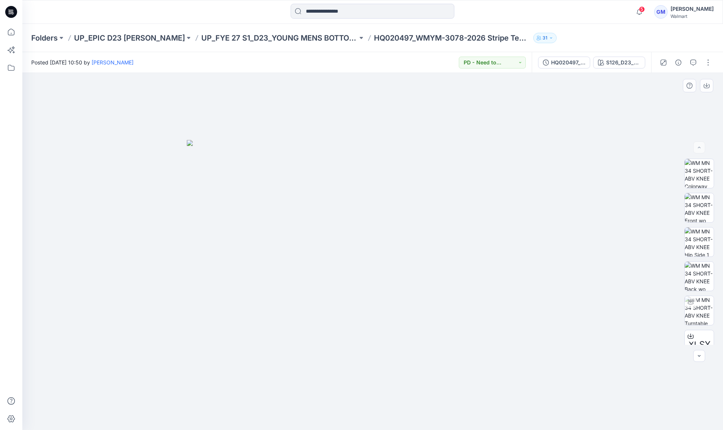
click at [513, 299] on img at bounding box center [373, 285] width 372 height 290
click at [499, 301] on img at bounding box center [373, 285] width 372 height 290
click at [313, 35] on p "UP_FYE 27 S1_D23_YOUNG MENS BOTTOMS EPIC" at bounding box center [279, 38] width 156 height 10
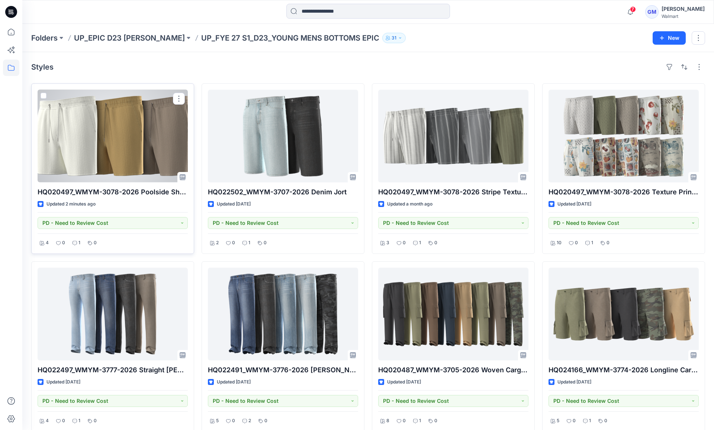
click at [167, 154] on div at bounding box center [113, 136] width 150 height 93
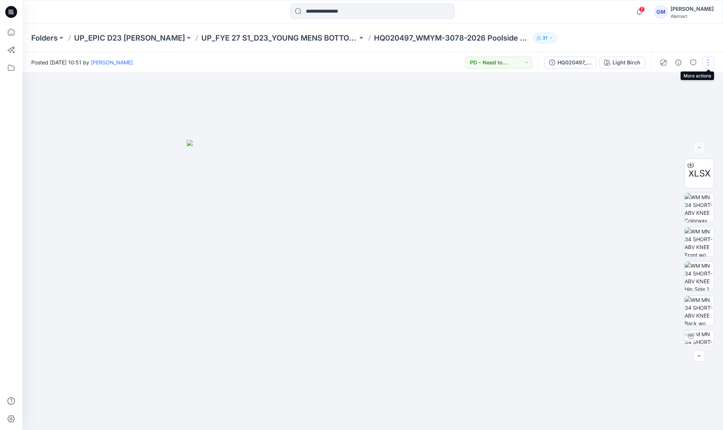
click at [707, 67] on button "button" at bounding box center [708, 63] width 12 height 12
click at [672, 103] on button "Edit" at bounding box center [677, 101] width 68 height 14
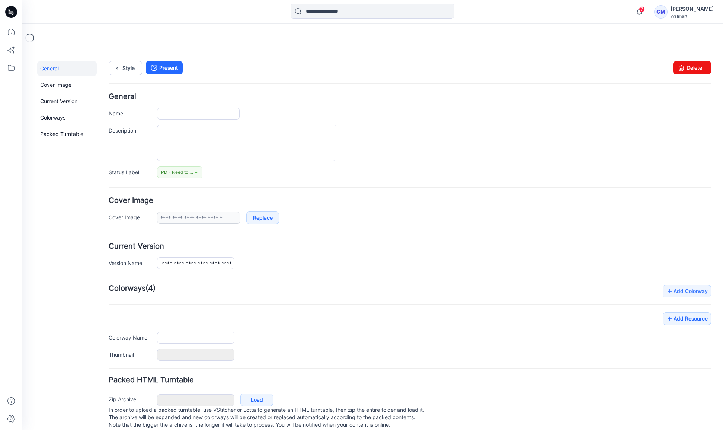
type input "**********"
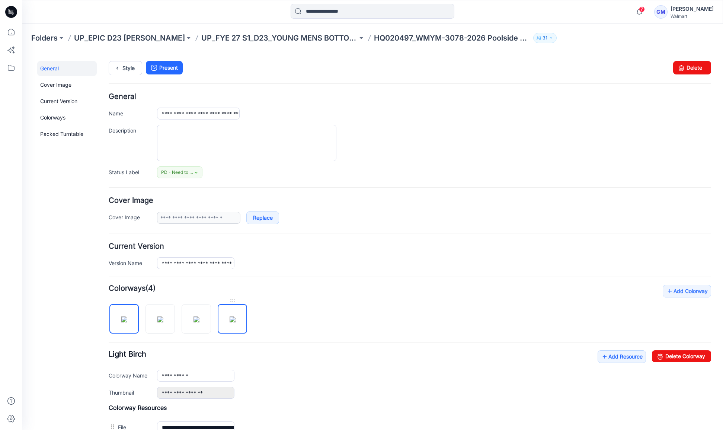
click at [230, 322] on img at bounding box center [233, 319] width 6 height 6
click at [655, 354] on icon at bounding box center [660, 356] width 10 height 12
type input "**********"
click at [259, 40] on p "UP_FYE 27 S1_D23_YOUNG MENS BOTTOMS EPIC" at bounding box center [279, 38] width 156 height 10
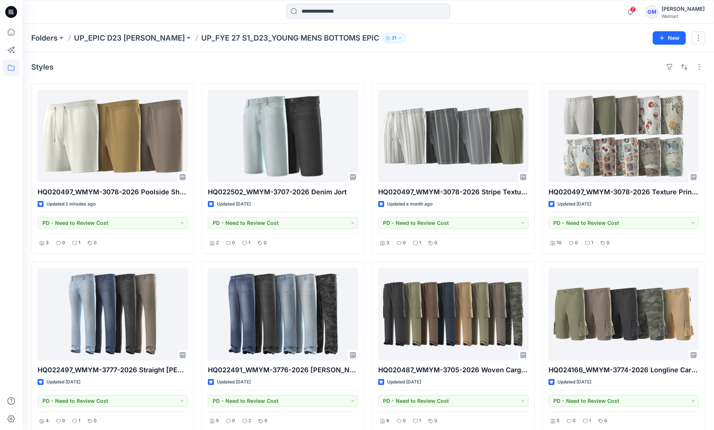
click at [492, 45] on div "Folders UP_EPIC D23 YM Bottoms UP_FYE 27 S1_D23_YOUNG MENS BOTTOMS EPIC 31 New" at bounding box center [368, 38] width 692 height 28
click at [317, 68] on div "Styles" at bounding box center [368, 67] width 674 height 12
click at [12, 263] on div at bounding box center [11, 227] width 16 height 406
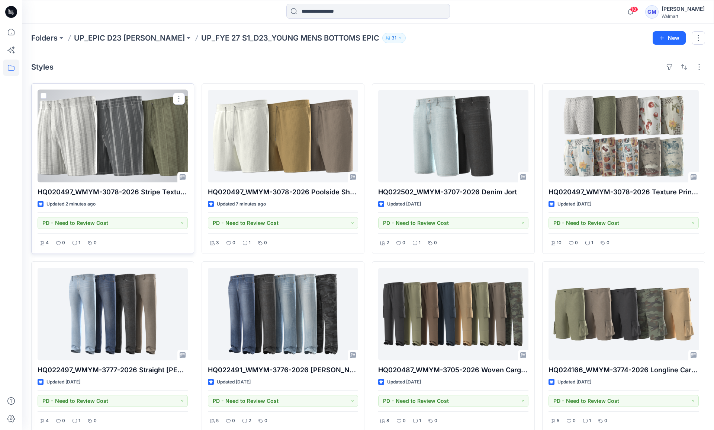
click at [102, 153] on div at bounding box center [113, 136] width 150 height 93
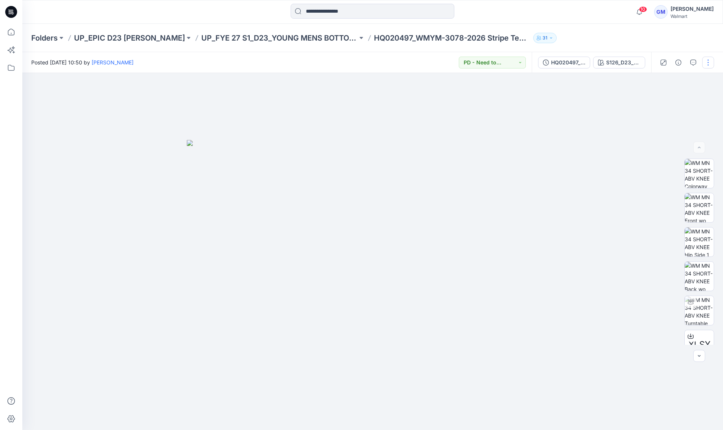
click at [710, 63] on button "button" at bounding box center [708, 63] width 12 height 12
click at [656, 101] on p "Edit" at bounding box center [660, 101] width 9 height 8
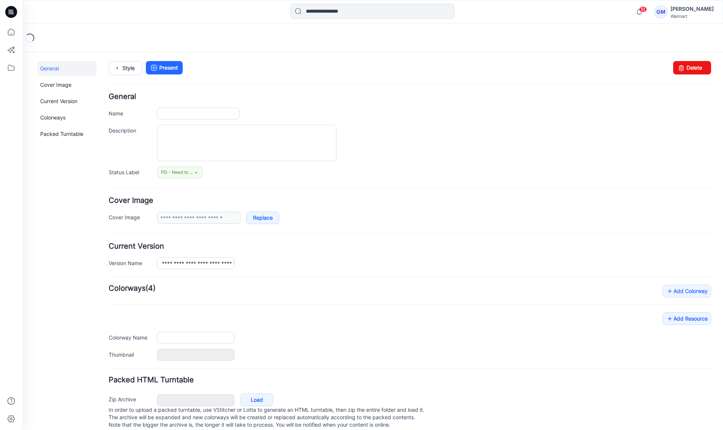
type input "**********"
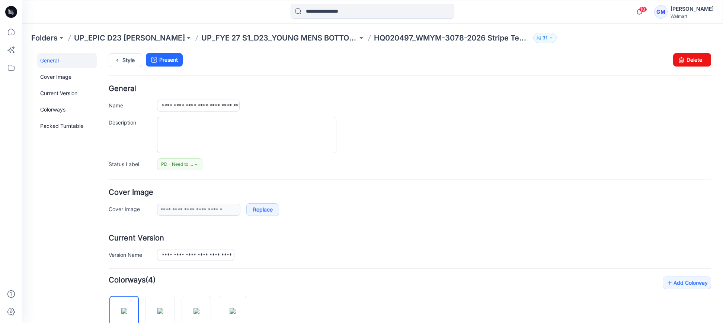
scroll to position [112, 0]
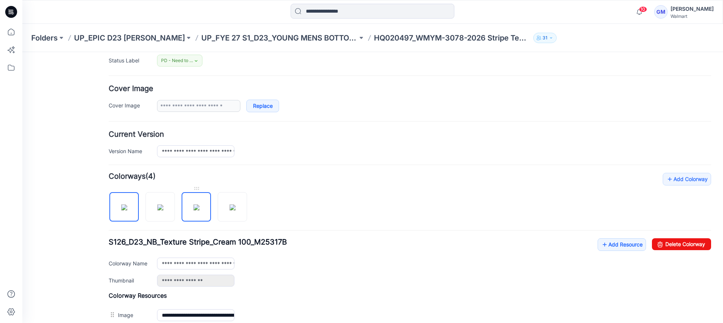
click at [199, 207] on img at bounding box center [197, 208] width 6 height 6
click at [160, 211] on img at bounding box center [160, 208] width 6 height 6
click at [194, 210] on img at bounding box center [197, 208] width 6 height 6
click at [678, 246] on link "Delete Colorway" at bounding box center [681, 245] width 59 height 12
type input "**********"
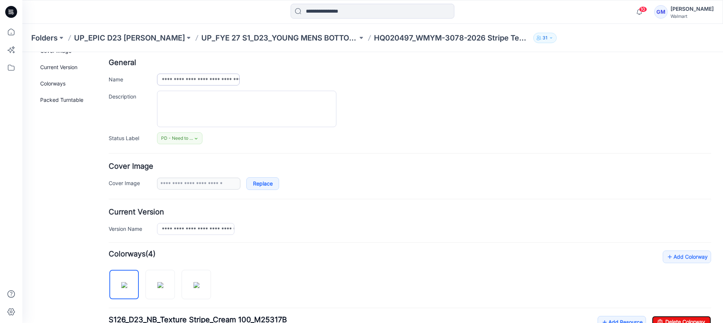
scroll to position [0, 0]
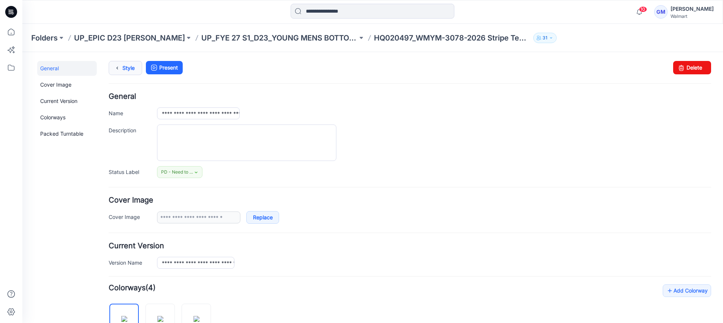
click at [119, 65] on icon at bounding box center [117, 67] width 10 height 13
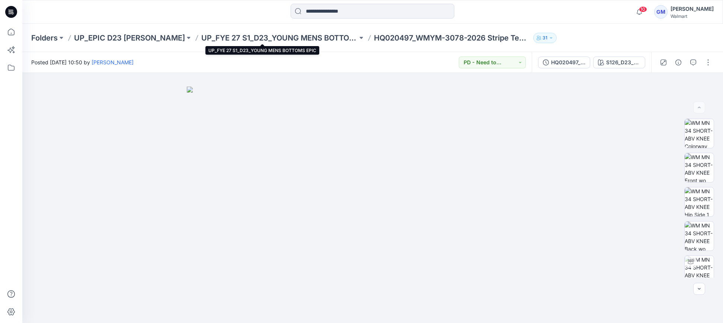
click at [278, 32] on div "Folders UP_EPIC D23 YM Bottoms UP_FYE 27 S1_D23_YOUNG MENS BOTTOMS EPIC HQ02049…" at bounding box center [372, 38] width 701 height 28
click at [278, 39] on p "UP_FYE 27 S1_D23_YOUNG MENS BOTTOMS EPIC" at bounding box center [279, 38] width 156 height 10
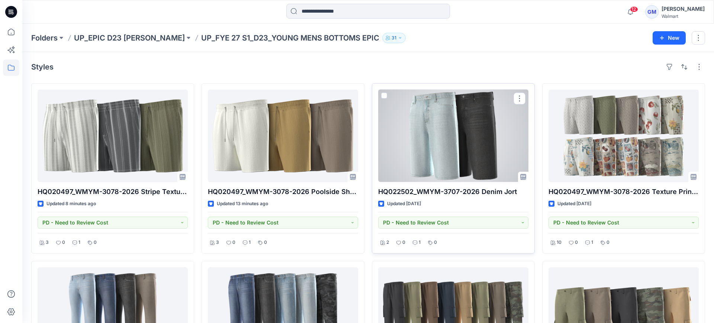
click at [437, 146] on div at bounding box center [453, 136] width 150 height 93
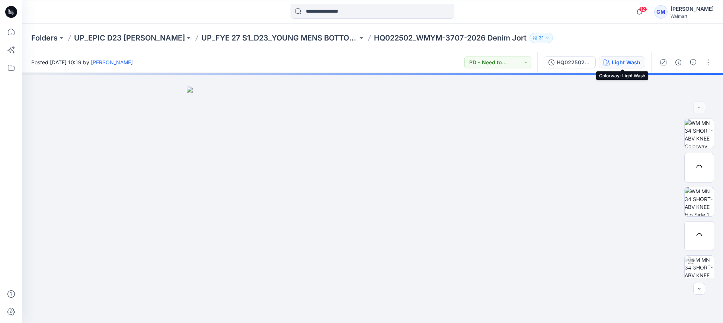
click at [630, 60] on div "Light Wash" at bounding box center [626, 62] width 29 height 8
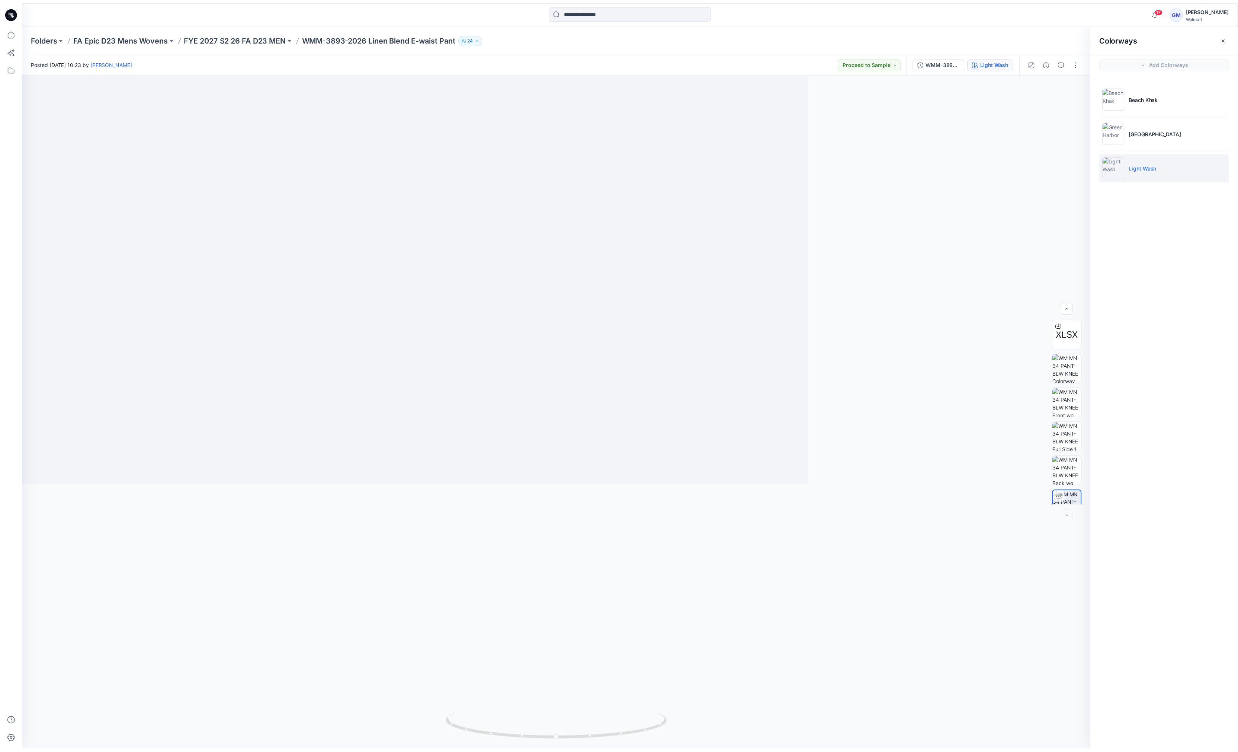
scroll to position [49, 0]
click at [667, 363] on img at bounding box center [562, 425] width 626 height 653
click at [258, 38] on p "FYE 2027 S2 26 FA D23 MEN" at bounding box center [237, 38] width 103 height 10
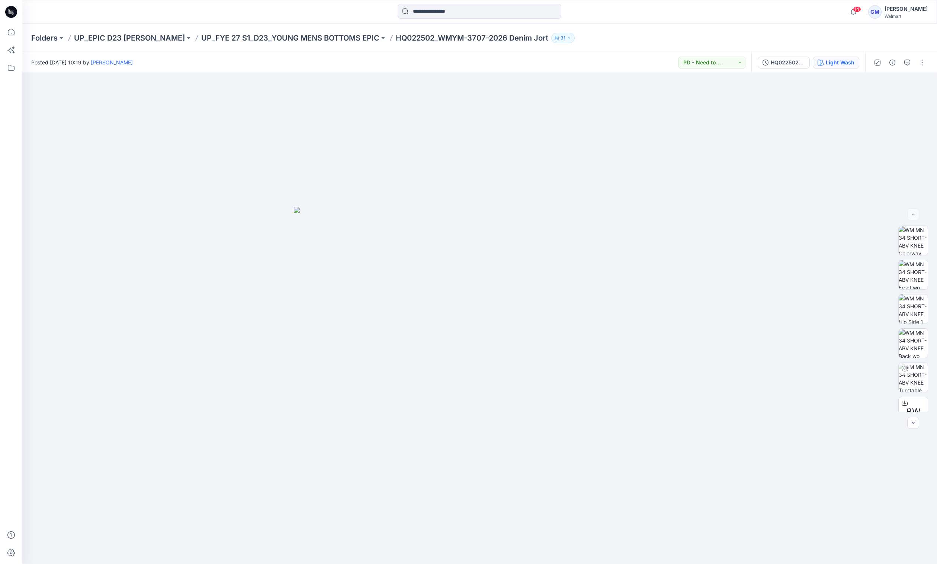
click at [723, 59] on div "Light Wash" at bounding box center [840, 62] width 29 height 8
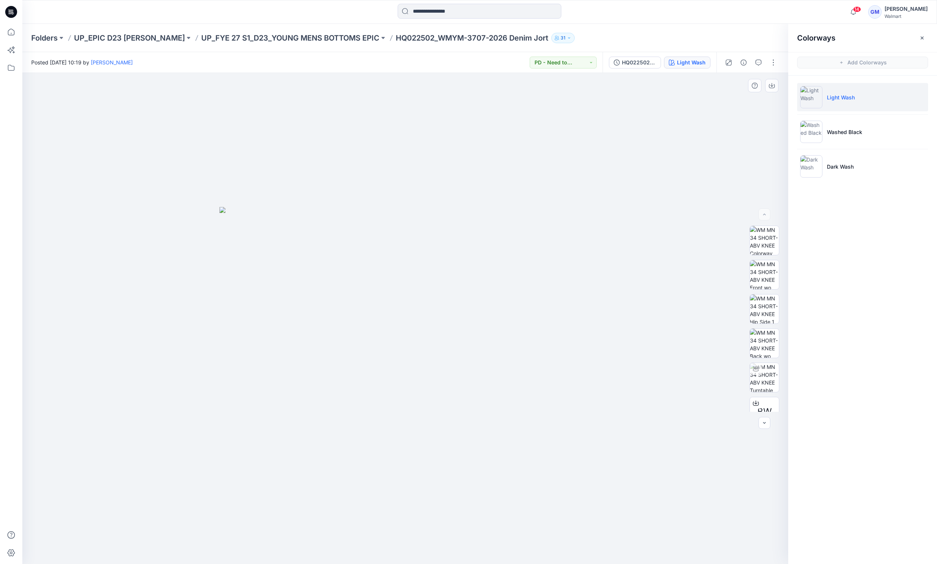
click at [679, 235] on div at bounding box center [405, 318] width 766 height 491
click at [326, 38] on p "UP_FYE 27 S1_D23_YOUNG MENS BOTTOMS EPIC" at bounding box center [290, 38] width 178 height 10
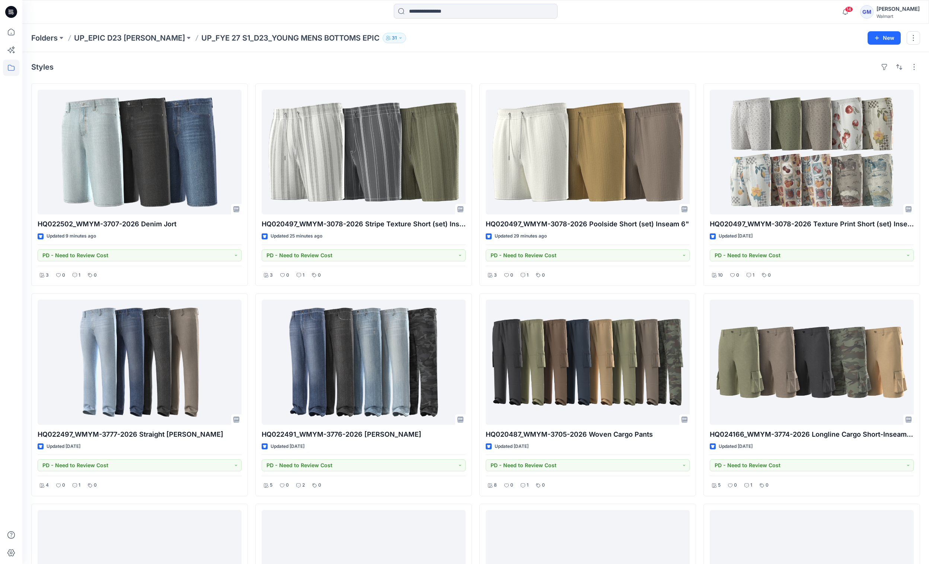
click at [461, 60] on div "Styles HQ022502_WMYM-3707-2026 Denim Jort Updated 9 minutes ago PD - Need to Re…" at bounding box center [475, 397] width 907 height 690
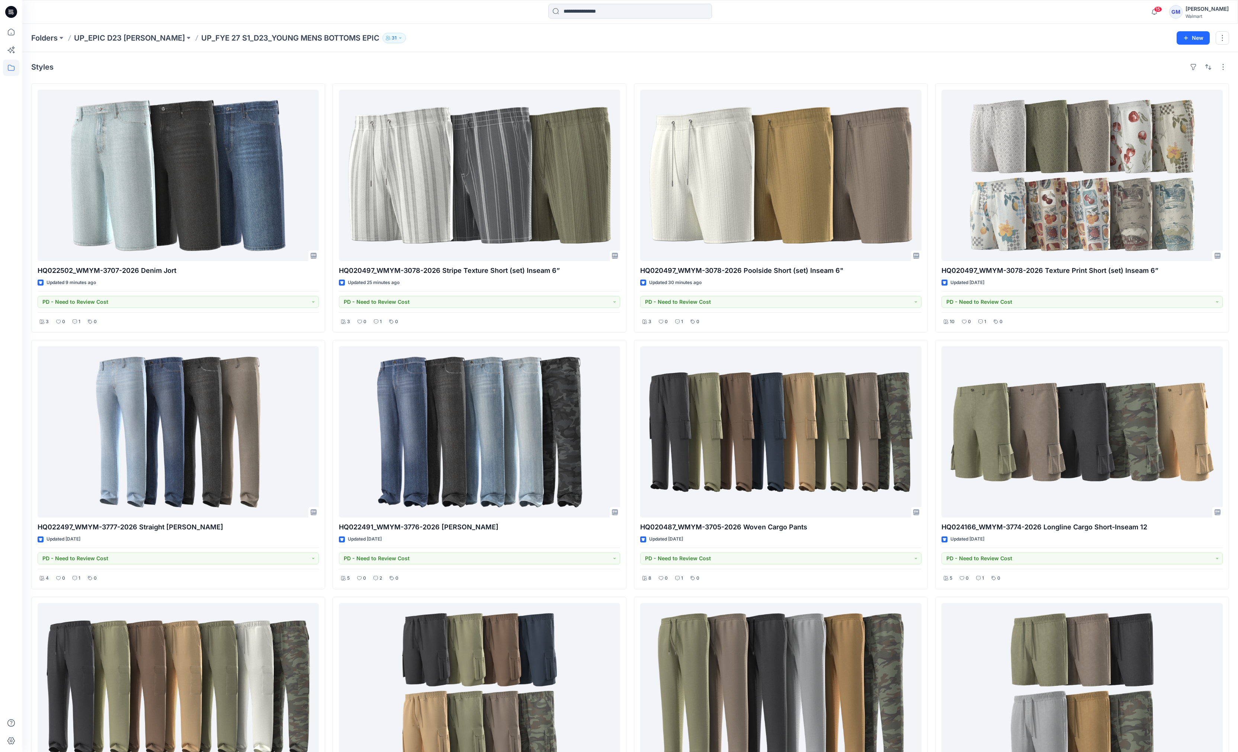
click at [723, 62] on div "Styles" at bounding box center [630, 67] width 1198 height 12
drag, startPoint x: 880, startPoint y: 45, endPoint x: 768, endPoint y: 1, distance: 119.3
click at [723, 45] on div "Folders UP_EPIC D23 YM Bottoms UP_FYE 27 S1_D23_YOUNG MENS BOTTOMS EPIC 31 New" at bounding box center [630, 38] width 1216 height 28
drag, startPoint x: 840, startPoint y: 49, endPoint x: 825, endPoint y: 61, distance: 19.3
click at [723, 49] on div "Folders UP_EPIC D23 YM Bottoms UP_FYE 27 S1_D23_YOUNG MENS BOTTOMS EPIC 31 New" at bounding box center [630, 38] width 1216 height 28
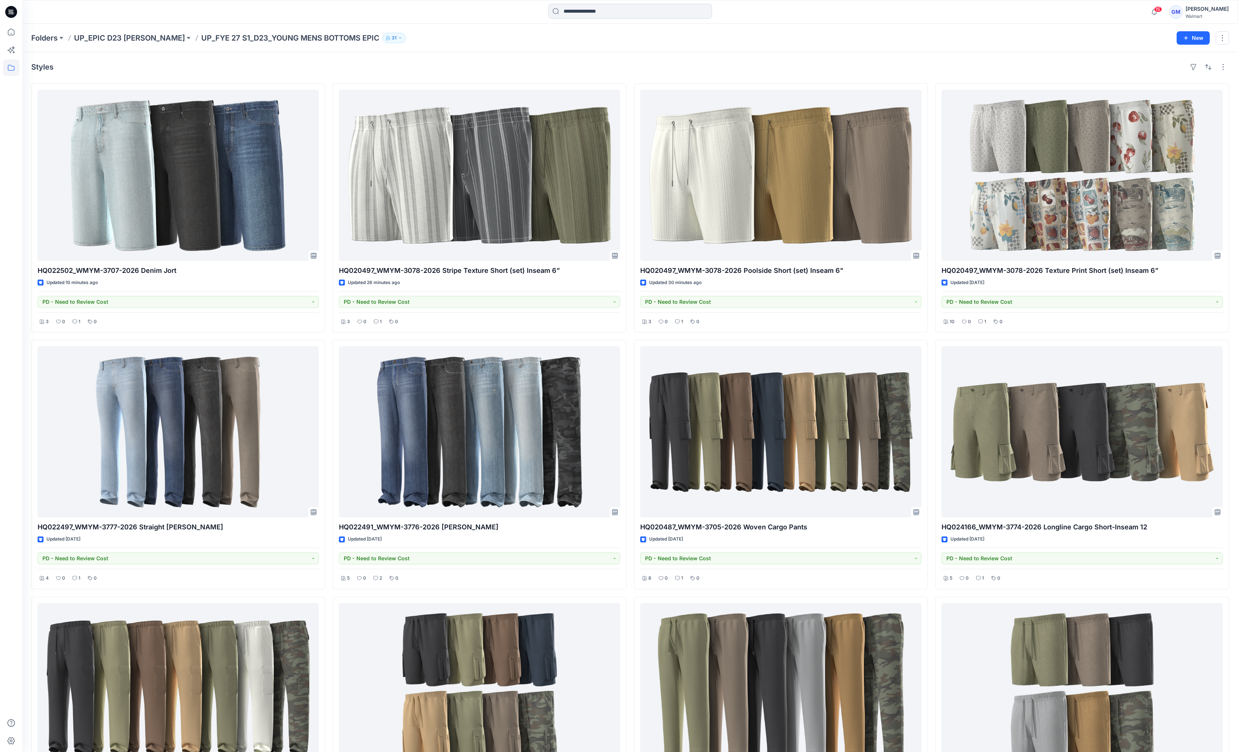
click at [723, 57] on div "Styles HQ022502_WMYM-3707-2026 Denim Jort Updated 10 minutes ago PD - Need to R…" at bounding box center [630, 466] width 1216 height 829
click at [109, 40] on p "UP_EPIC D23 YM Bottoms" at bounding box center [129, 38] width 111 height 10
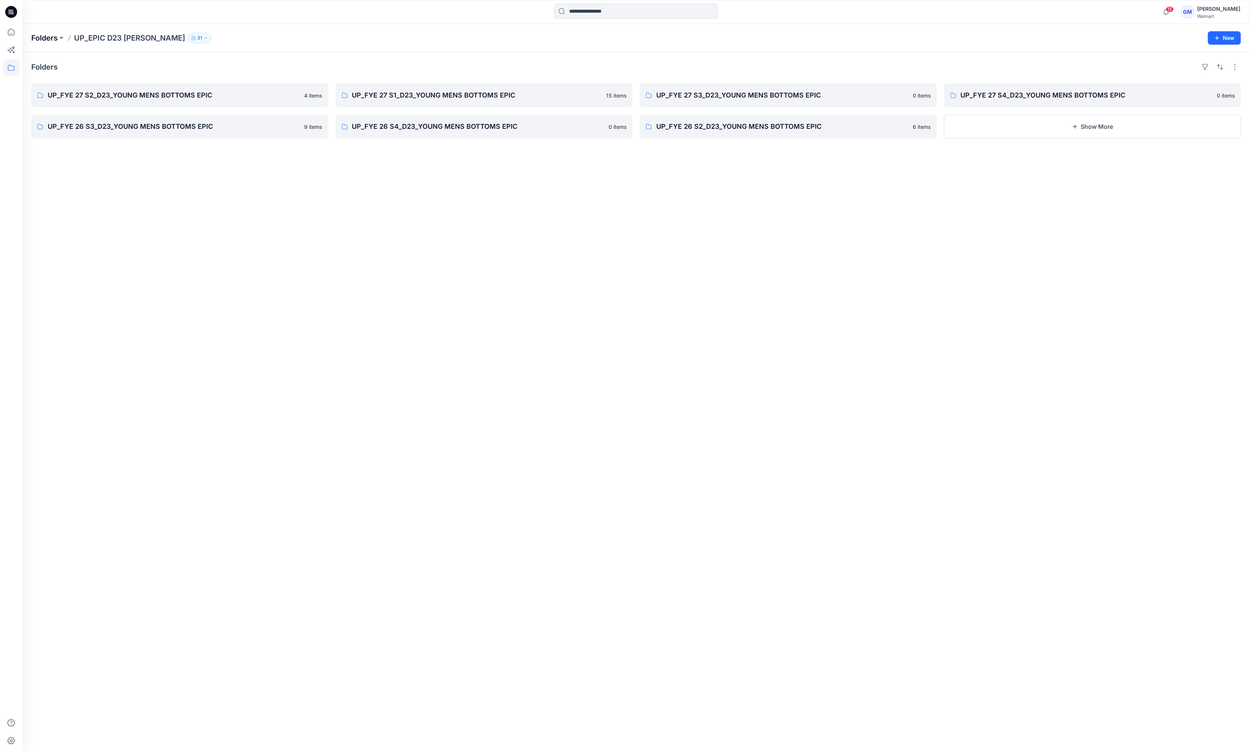
click at [47, 33] on p "Folders" at bounding box center [44, 38] width 26 height 10
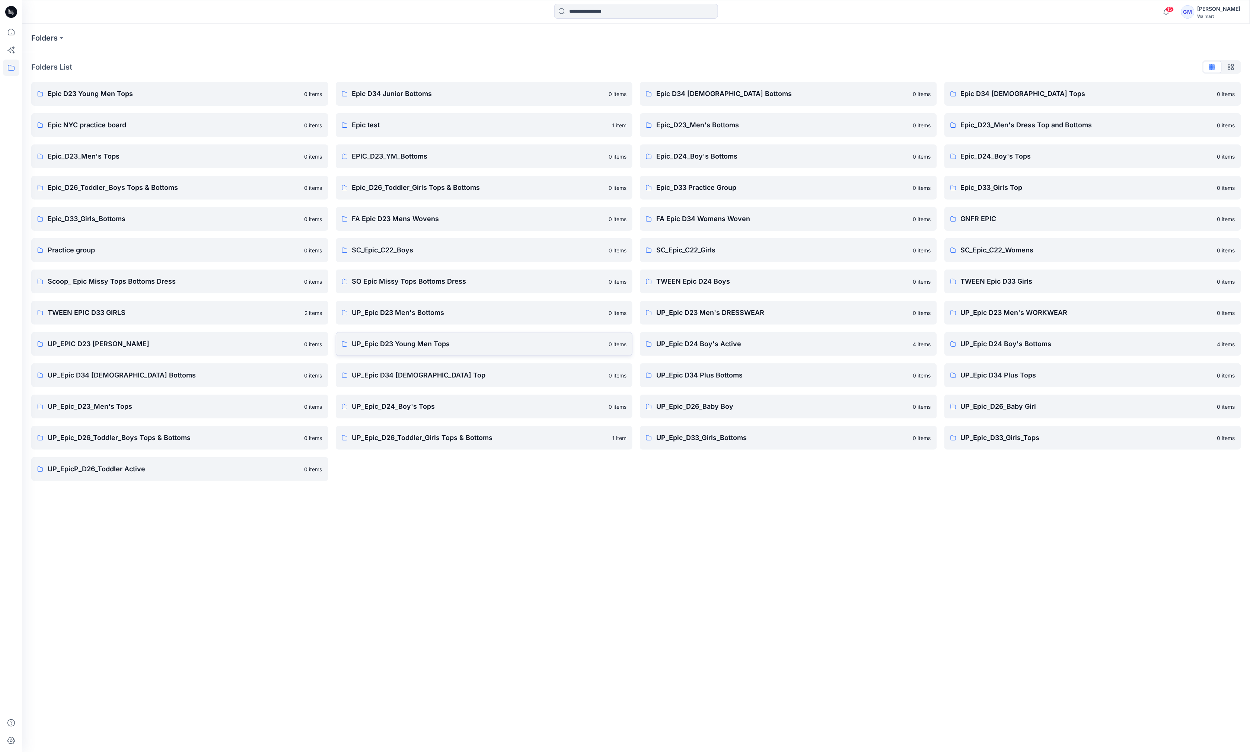
click at [390, 342] on p "UP_Epic D23 Young Men Tops" at bounding box center [478, 344] width 252 height 10
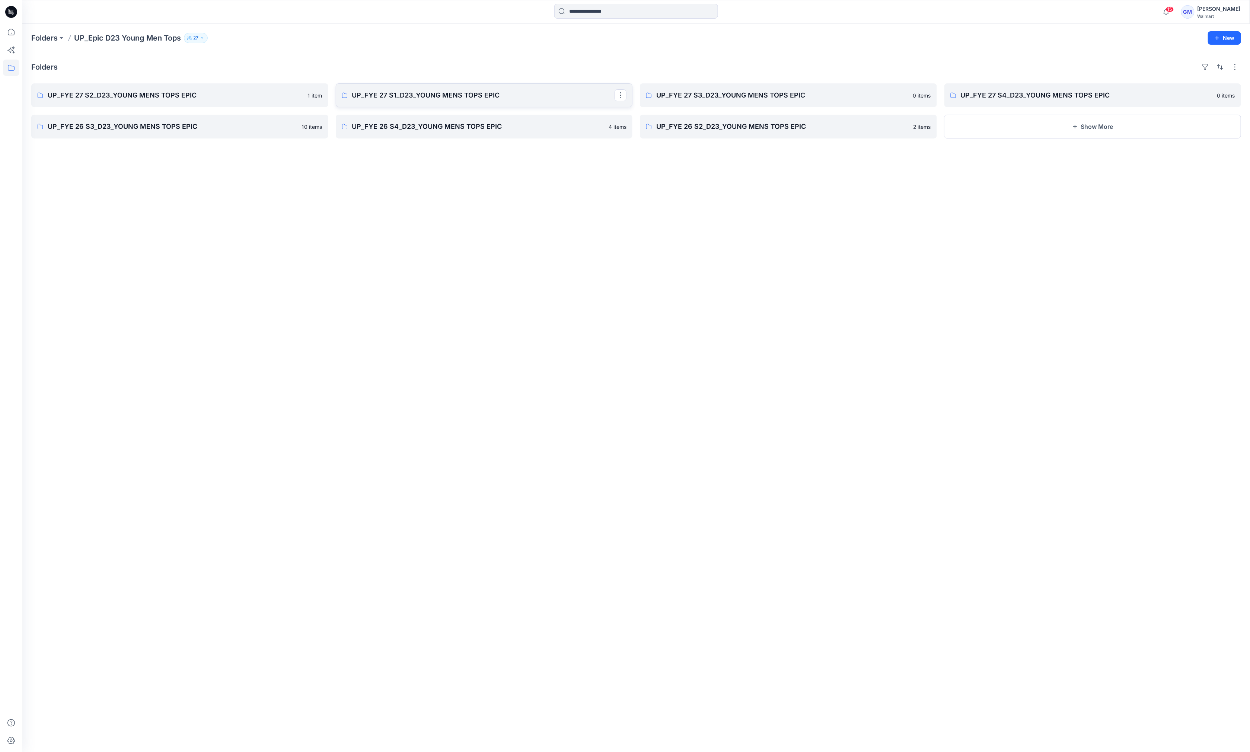
click at [386, 89] on link "UP_FYE 27 S1_D23_YOUNG MENS TOPS EPIC" at bounding box center [484, 95] width 297 height 24
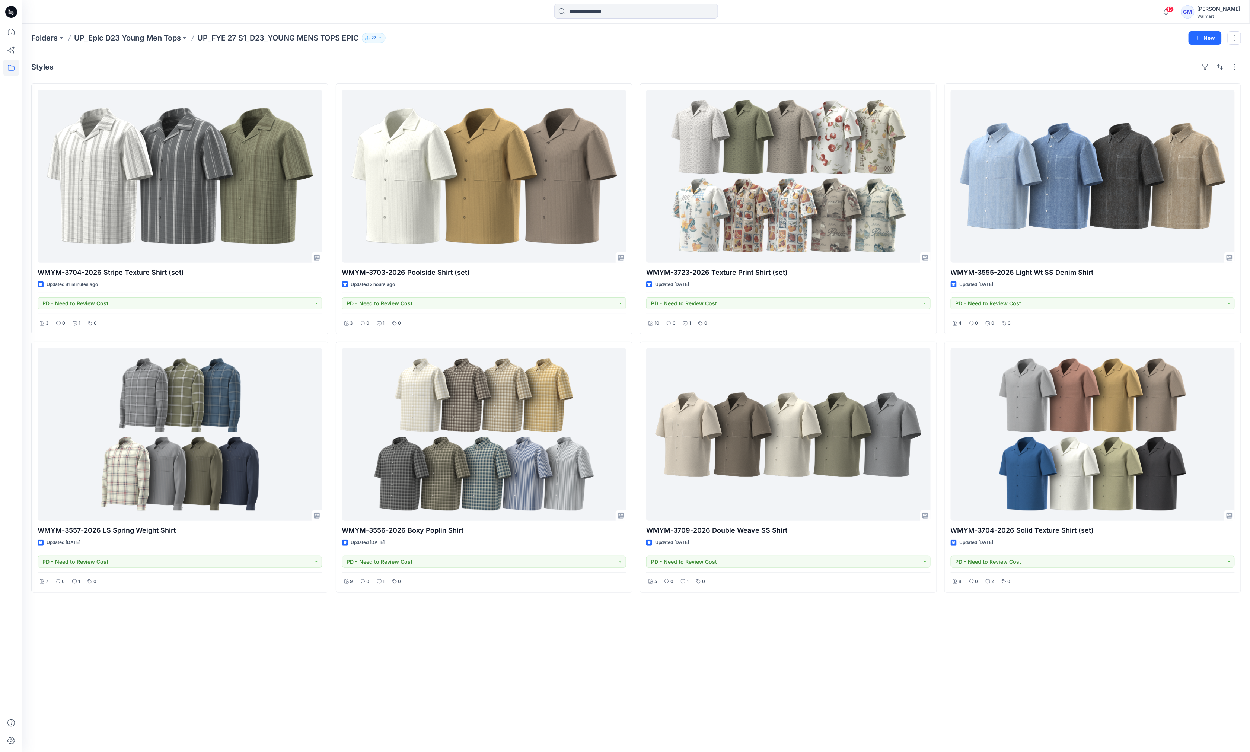
click at [723, 50] on div "Folders UP_Epic D23 Young Men Tops UP_FYE 27 S1_D23_YOUNG MENS TOPS EPIC 27 New" at bounding box center [635, 38] width 1227 height 28
click at [196, 363] on div "Styles WMYM-3704-2026 Stripe Texture Shirt (set) Updated an hour ago PD - Need …" at bounding box center [635, 402] width 1227 height 700
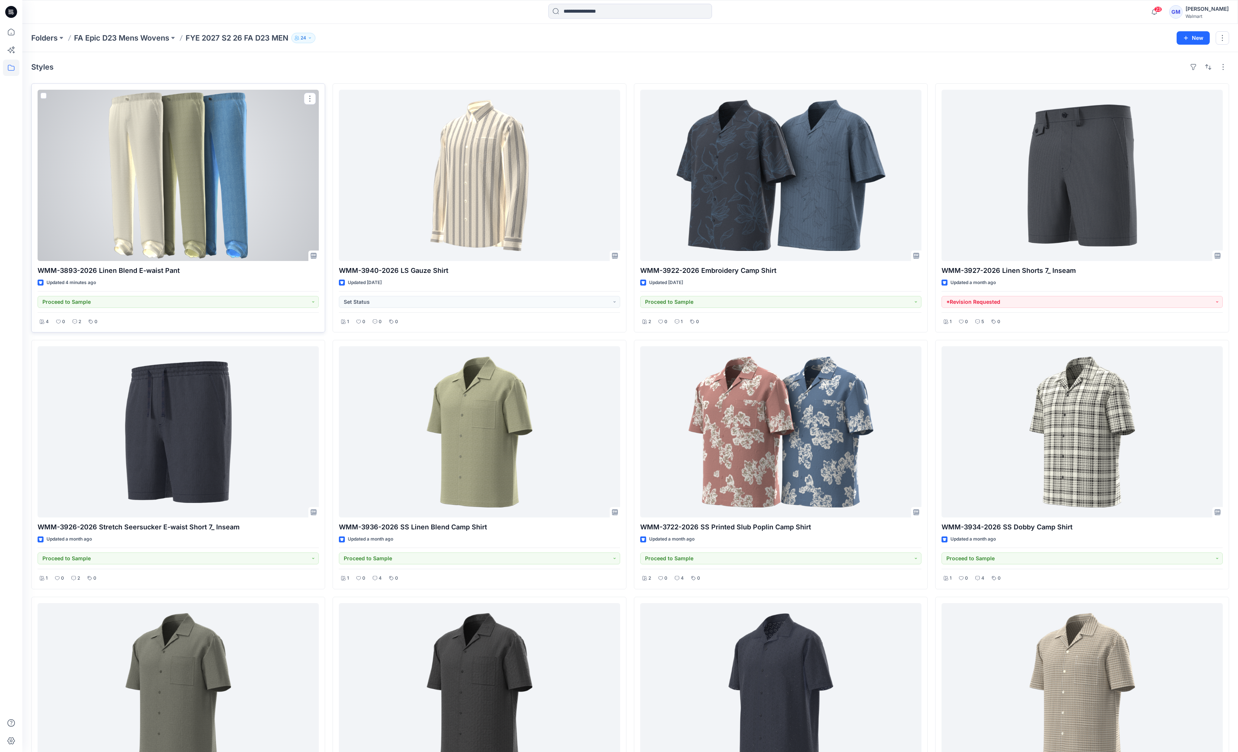
click at [193, 217] on div at bounding box center [178, 175] width 281 height 171
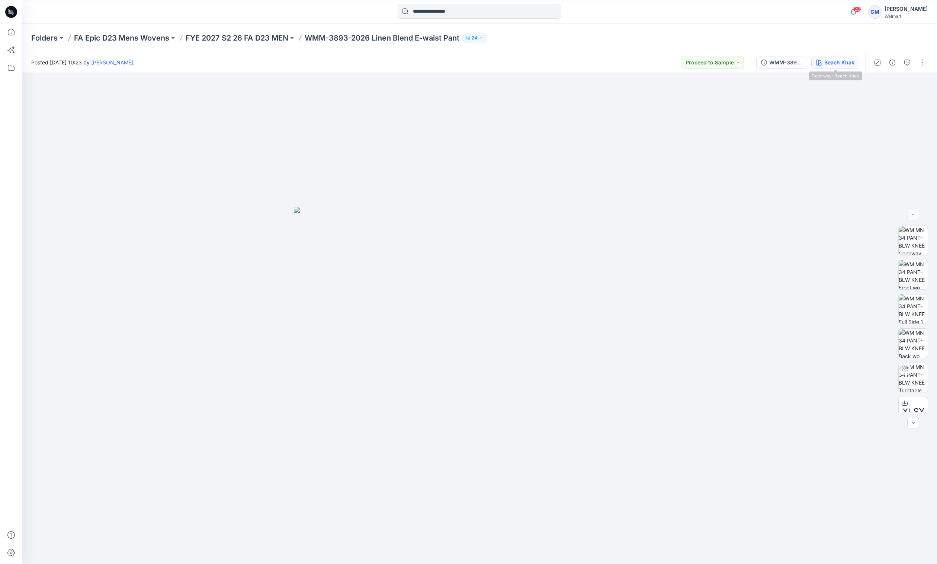
click at [842, 61] on div "Beach Khak" at bounding box center [840, 62] width 30 height 8
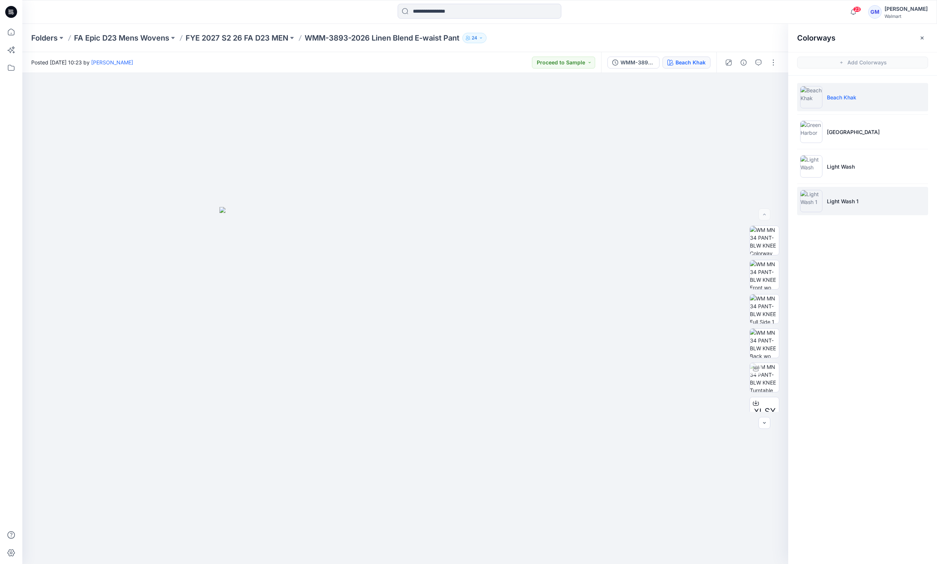
click at [848, 195] on li "Light Wash 1" at bounding box center [862, 201] width 131 height 28
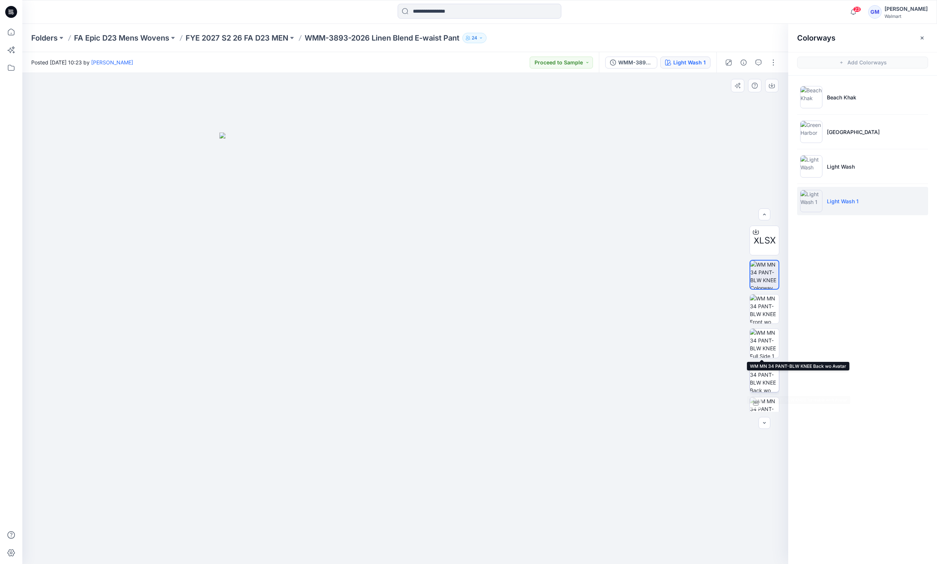
scroll to position [49, 0]
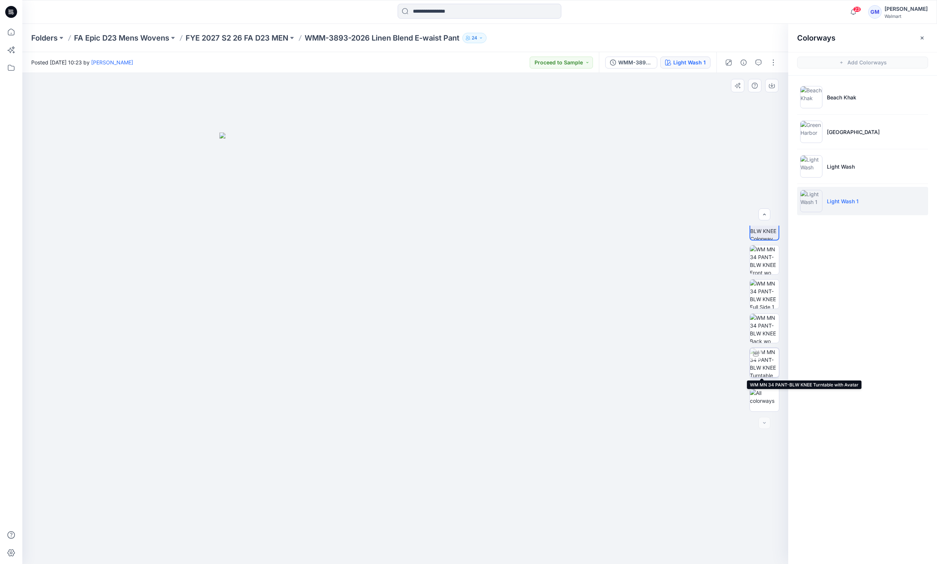
click at [761, 365] on img at bounding box center [764, 362] width 29 height 29
click at [772, 63] on button "button" at bounding box center [774, 63] width 12 height 12
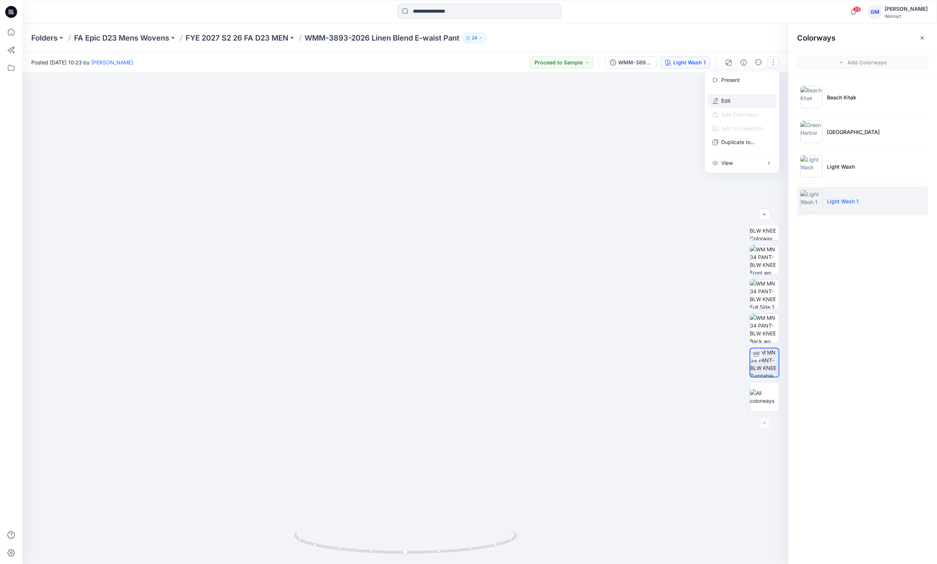
click at [741, 105] on button "Edit" at bounding box center [742, 101] width 68 height 14
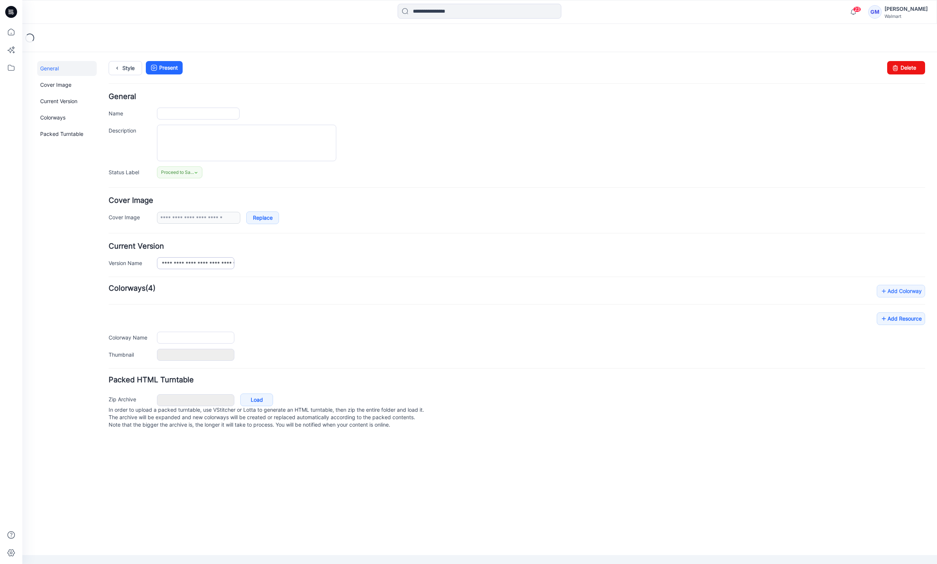
type input "**********"
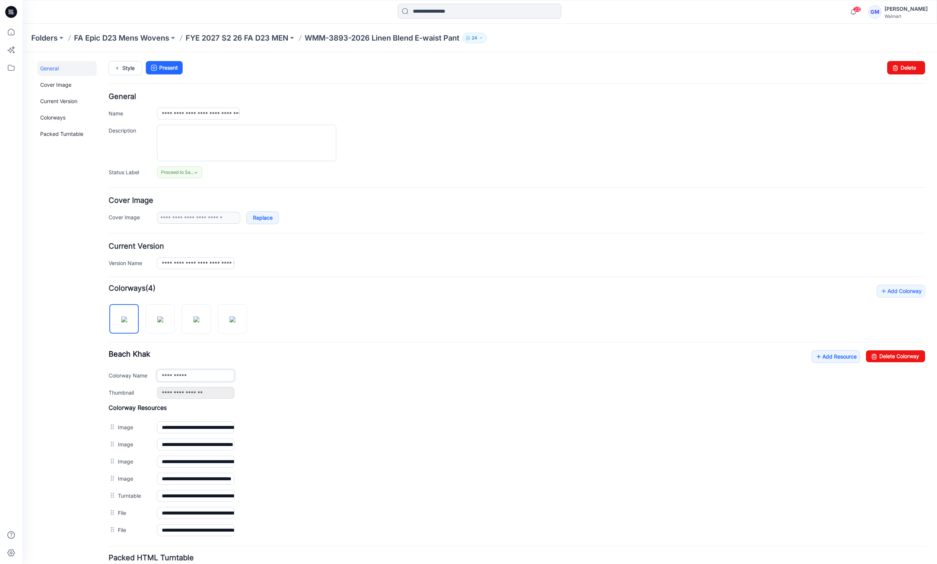
click at [212, 375] on input "**********" at bounding box center [195, 376] width 77 height 12
click at [199, 322] on img at bounding box center [197, 319] width 6 height 6
click at [882, 354] on link "Delete Colorway" at bounding box center [895, 356] width 59 height 12
click at [199, 320] on img at bounding box center [197, 319] width 6 height 6
click at [206, 381] on input "**********" at bounding box center [195, 376] width 77 height 12
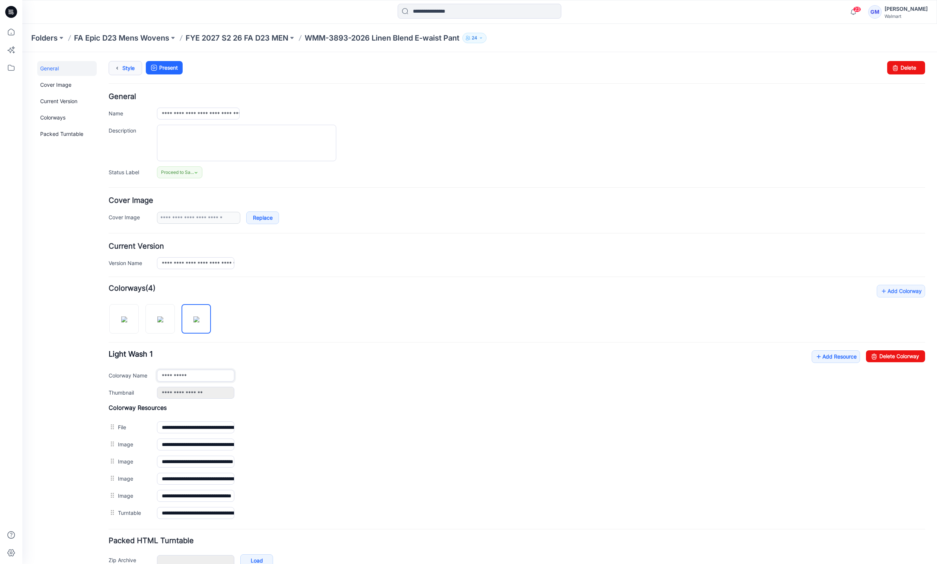
type input "**********"
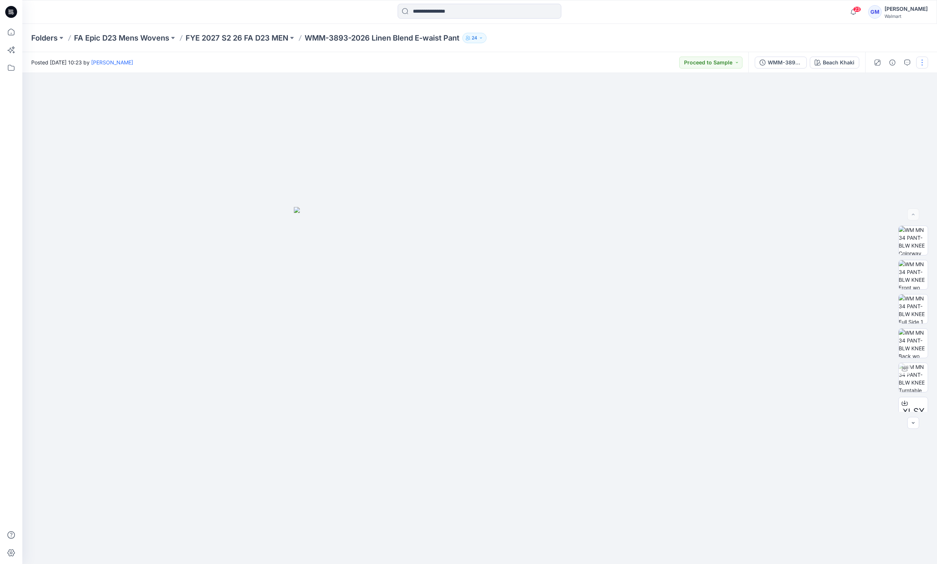
click at [920, 66] on button "button" at bounding box center [923, 63] width 12 height 12
click at [898, 102] on button "Edit" at bounding box center [891, 101] width 68 height 14
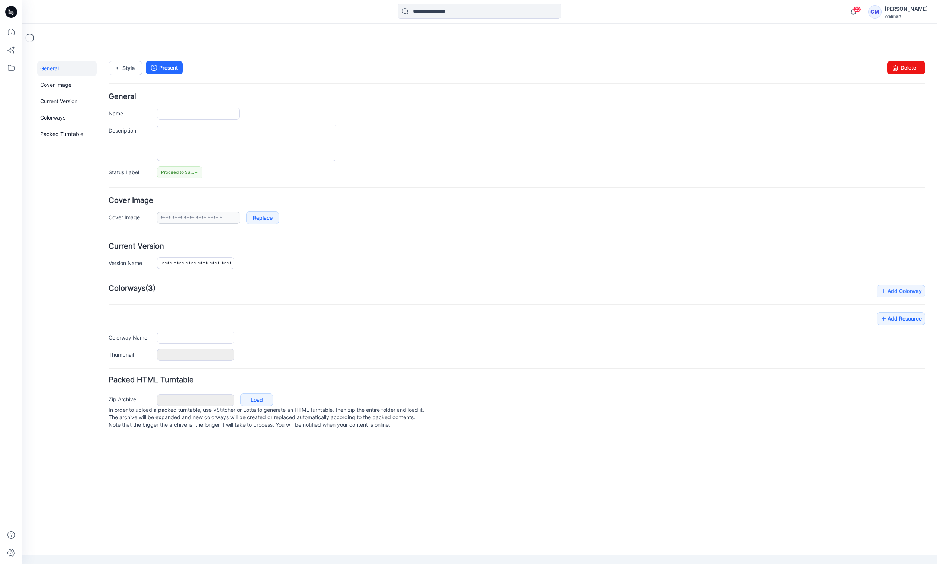
type input "**********"
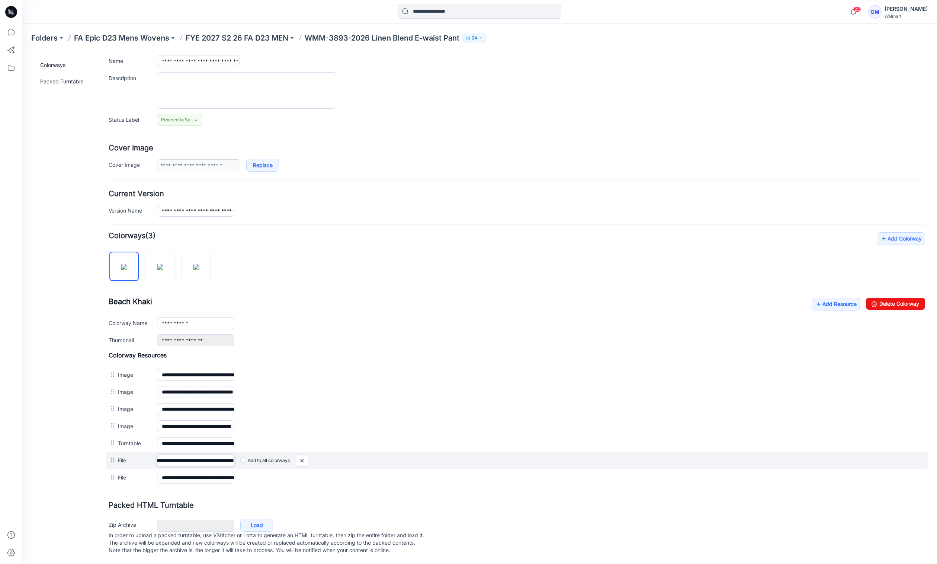
scroll to position [0, 111]
drag, startPoint x: 186, startPoint y: 451, endPoint x: 265, endPoint y: 451, distance: 79.3
click at [265, 452] on div "**********" at bounding box center [517, 460] width 822 height 17
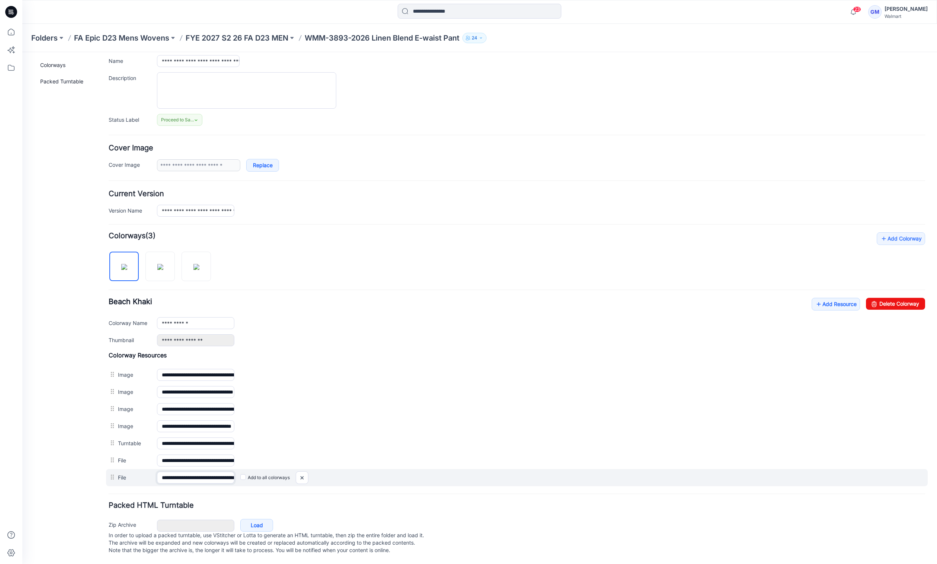
scroll to position [0, 38]
drag, startPoint x: 185, startPoint y: 471, endPoint x: 278, endPoint y: 471, distance: 93.4
click at [278, 471] on div "**********" at bounding box center [517, 477] width 822 height 17
click at [306, 472] on img at bounding box center [302, 477] width 12 height 12
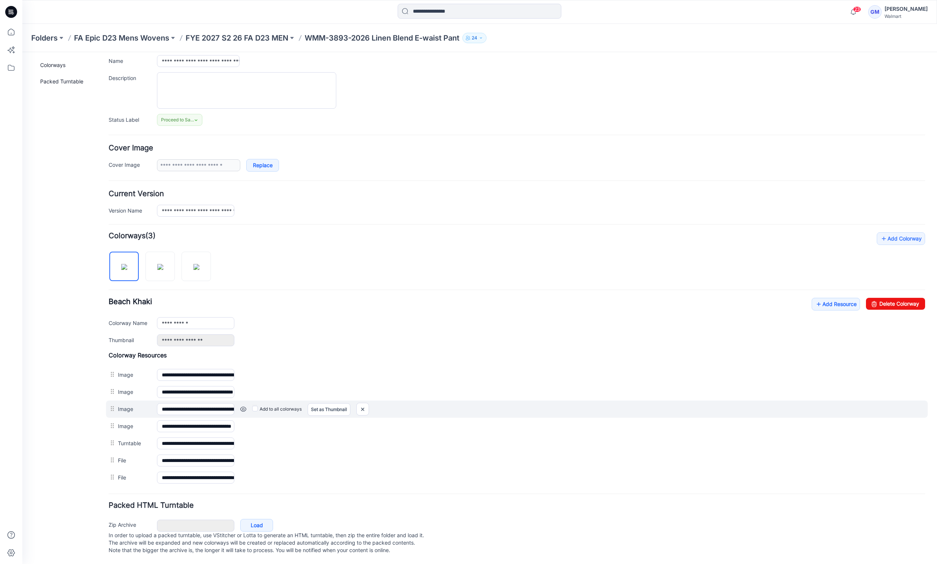
scroll to position [43, 0]
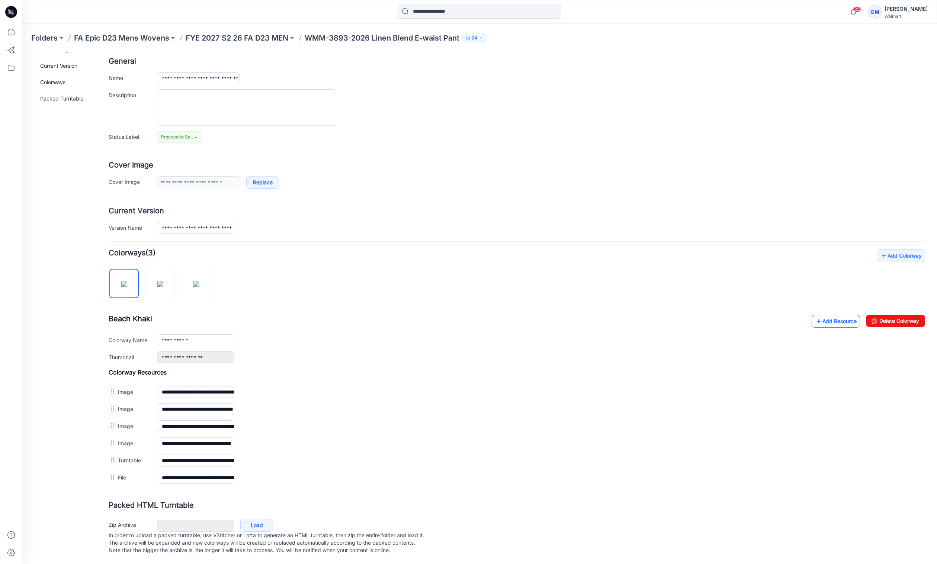
click at [828, 315] on link "Add Resource" at bounding box center [836, 321] width 48 height 13
click at [842, 315] on link "Add Resource" at bounding box center [836, 321] width 48 height 13
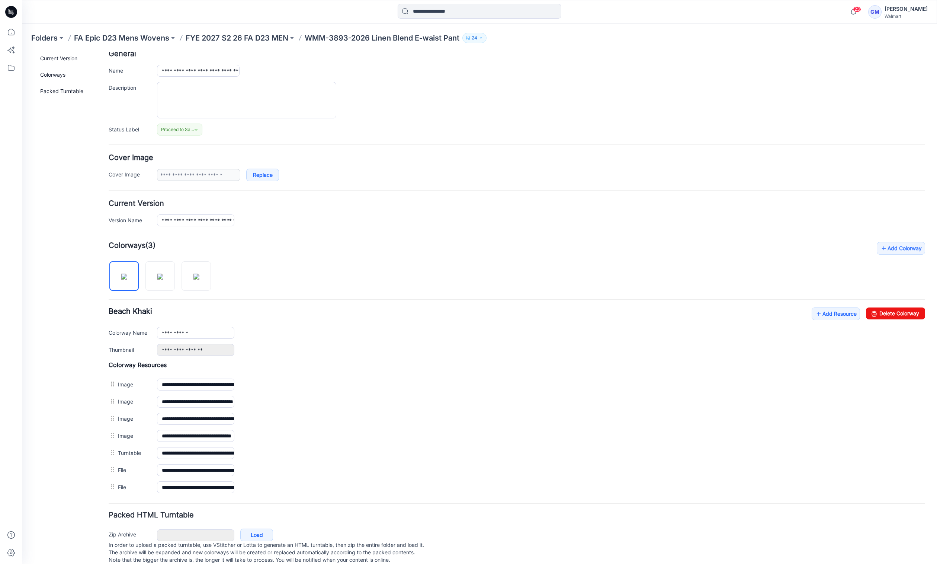
click at [598, 51] on div "Folders FA Epic D23 Mens Wovens FYE 2027 S2 26 FA D23 MEN WMM-3893-2026 Linen B…" at bounding box center [479, 38] width 915 height 28
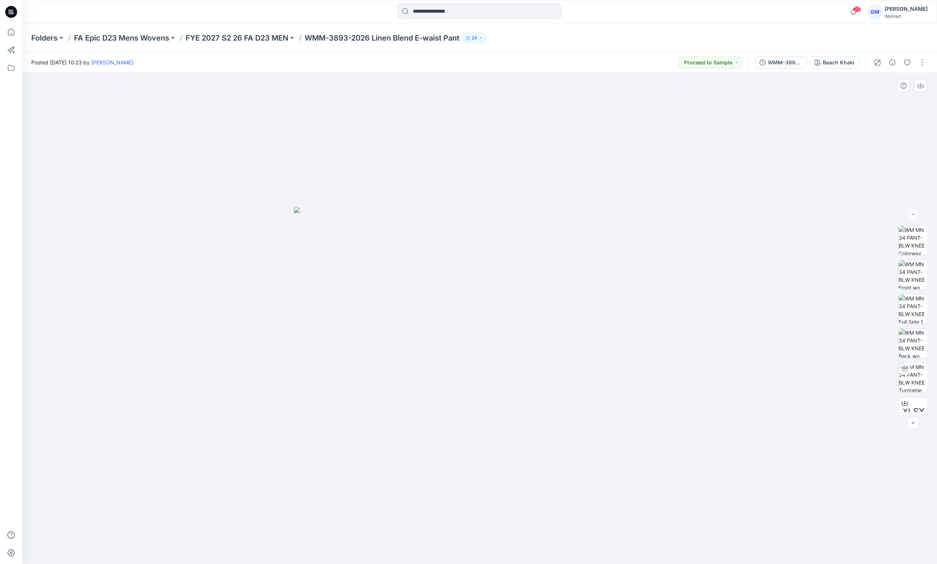
click at [636, 161] on div at bounding box center [479, 318] width 915 height 491
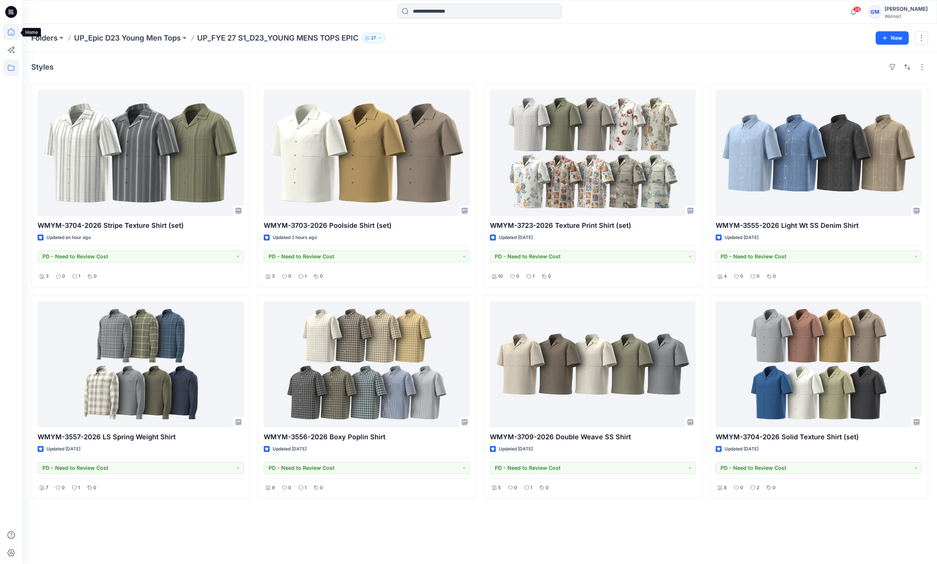
click at [14, 35] on icon at bounding box center [11, 32] width 7 height 7
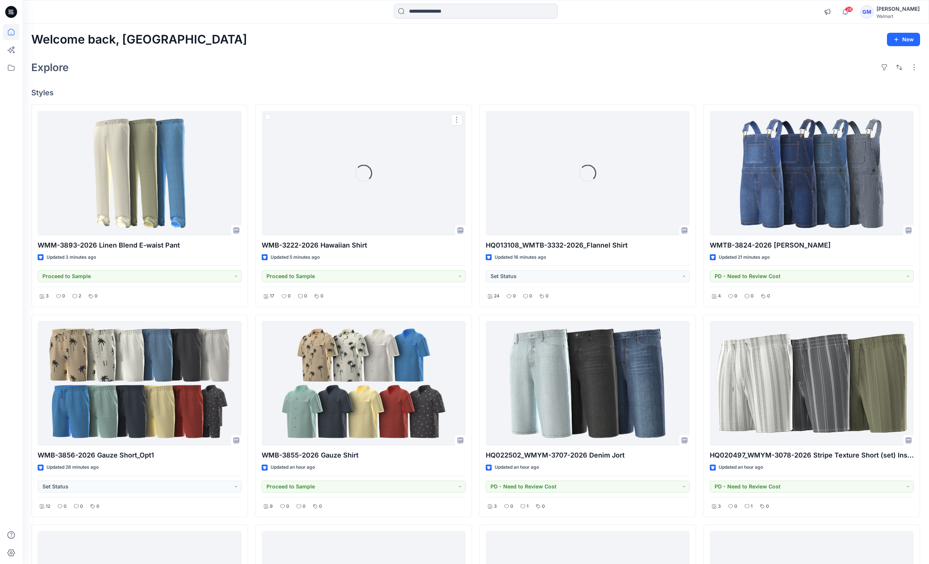
click at [295, 81] on div "Welcome back, Gayan New Explore Styles WMM-3893-2026 Linen Blend E-waist Pant U…" at bounding box center [475, 393] width 907 height 739
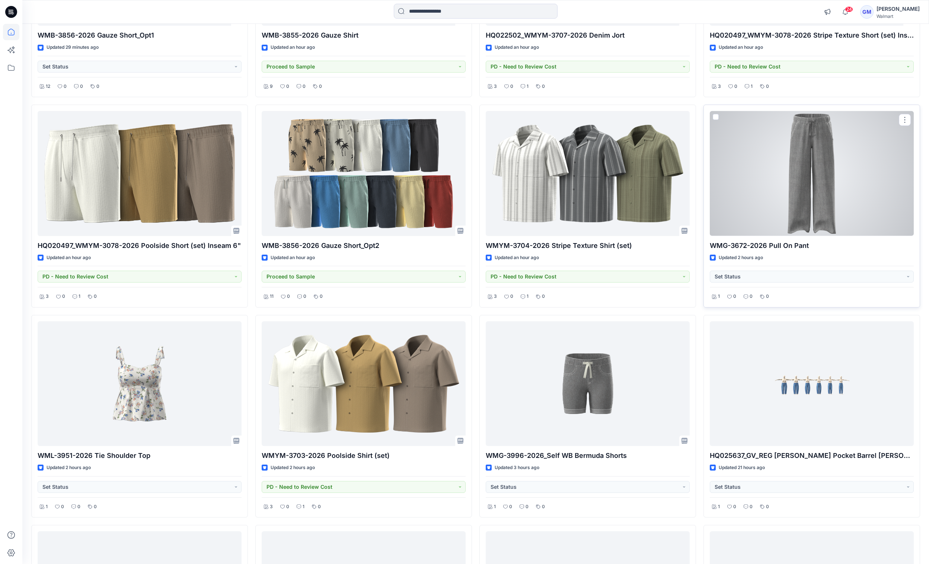
scroll to position [534, 0]
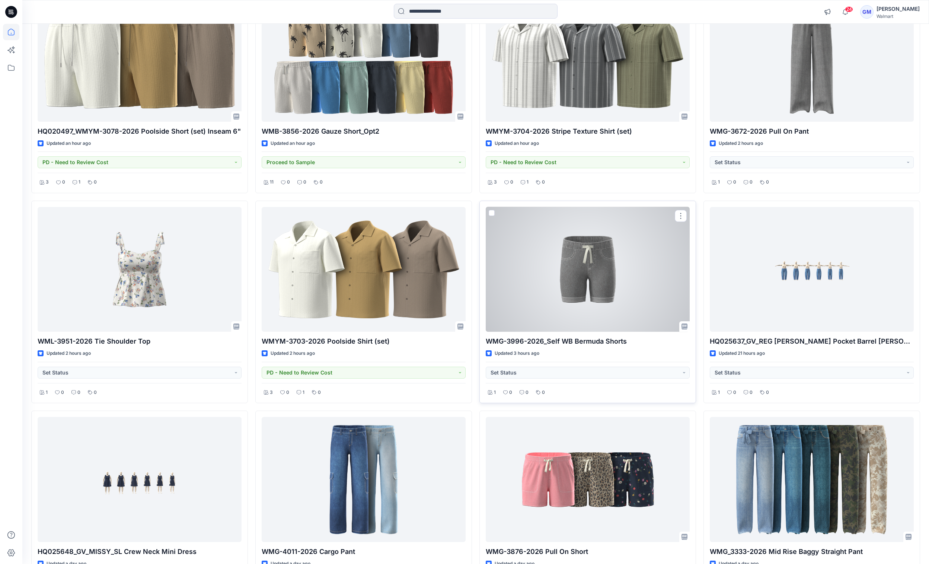
click at [629, 295] on div at bounding box center [588, 269] width 204 height 125
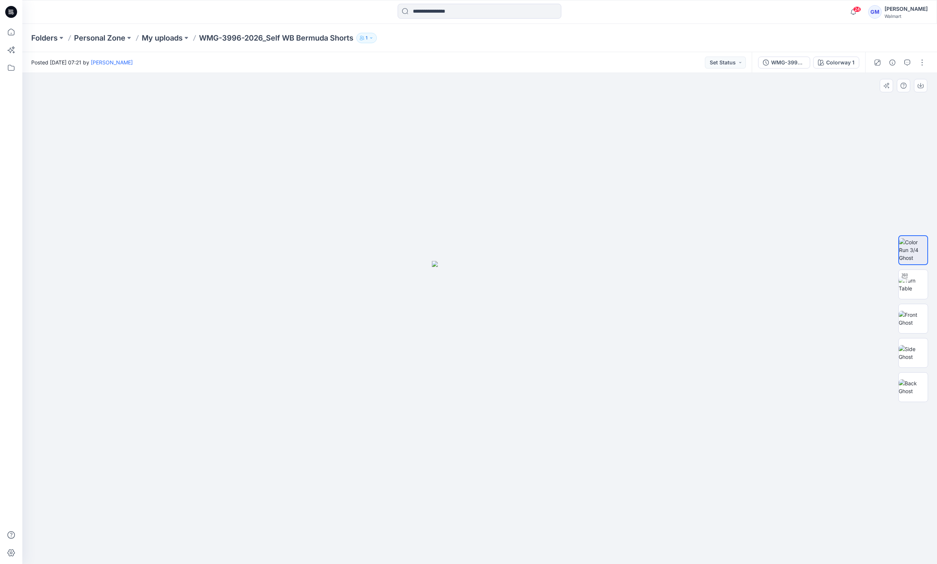
click at [594, 293] on div at bounding box center [479, 318] width 915 height 491
click at [917, 292] on img at bounding box center [913, 284] width 29 height 16
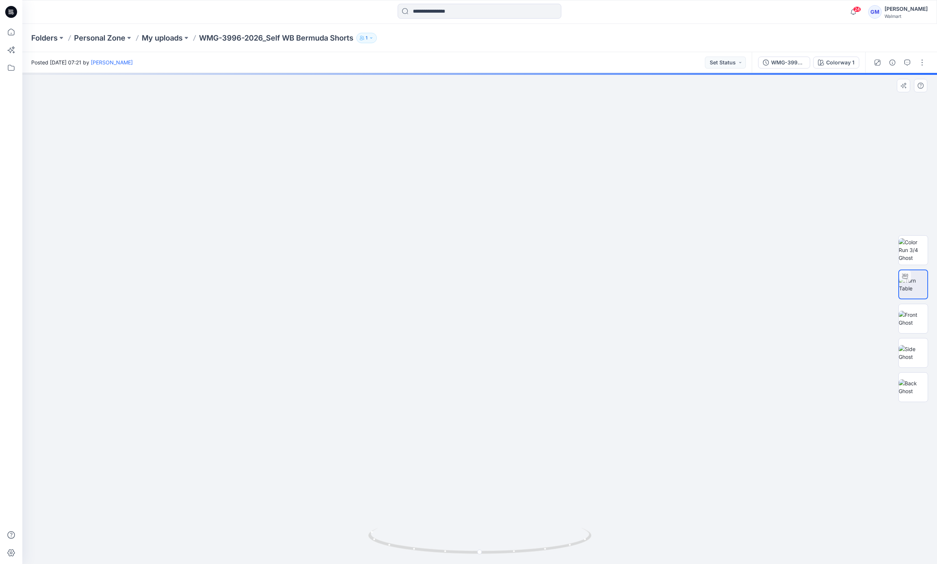
drag, startPoint x: 532, startPoint y: 486, endPoint x: 536, endPoint y: 394, distance: 92.0
click at [536, 394] on img at bounding box center [484, 104] width 1166 height 920
drag, startPoint x: 516, startPoint y: 559, endPoint x: 355, endPoint y: 540, distance: 162.2
click at [355, 540] on div at bounding box center [479, 318] width 915 height 491
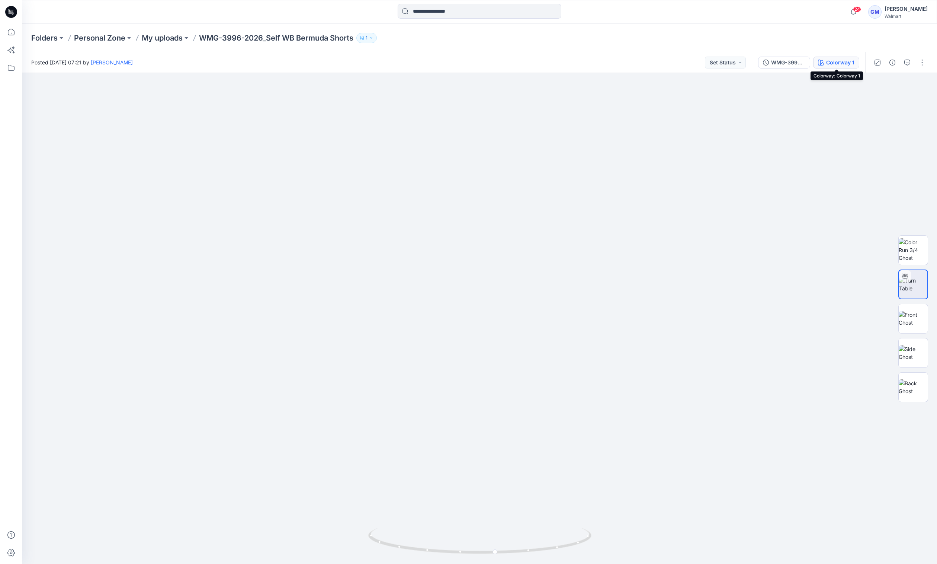
click at [849, 66] on div "Colorway 1" at bounding box center [840, 62] width 28 height 8
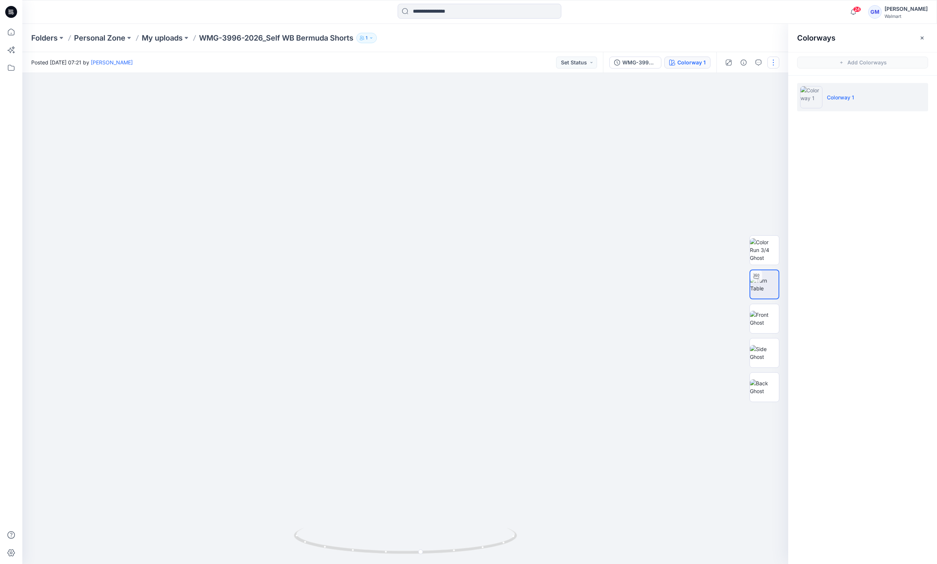
click at [772, 64] on button "button" at bounding box center [774, 63] width 12 height 12
click at [727, 103] on p "Edit" at bounding box center [726, 101] width 9 height 8
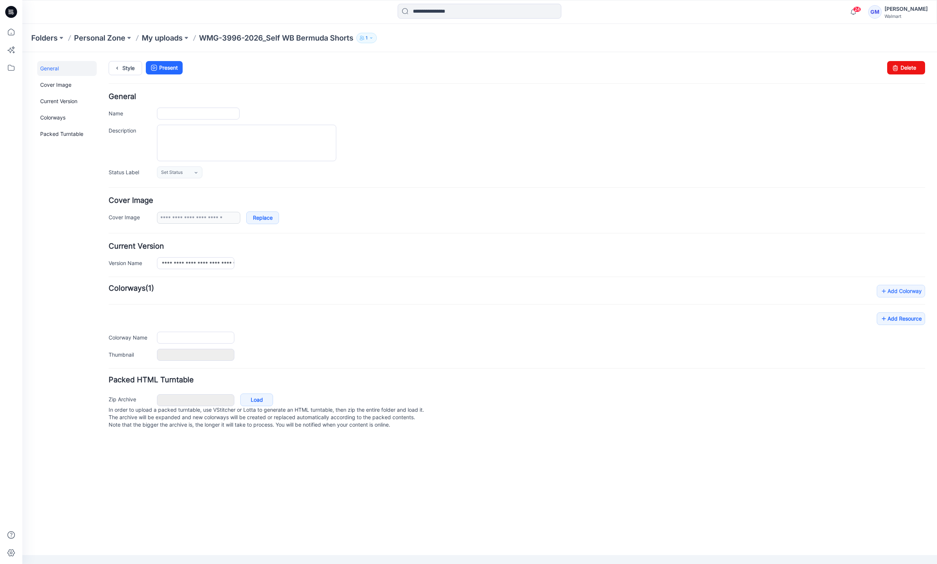
type input "**********"
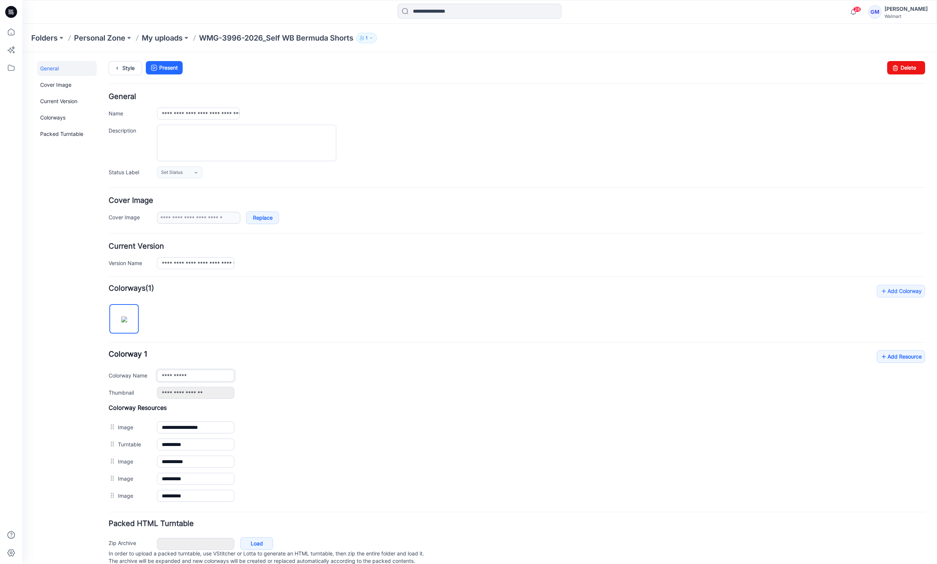
drag, startPoint x: 199, startPoint y: 373, endPoint x: 139, endPoint y: 370, distance: 60.0
click at [139, 370] on div "**********" at bounding box center [517, 376] width 817 height 12
type input "**********"
click at [68, 395] on div "General Cover Image Current Version Colorways Packed Turntable" at bounding box center [67, 321] width 60 height 521
click at [125, 68] on link "Style" at bounding box center [125, 68] width 33 height 14
